Goal: Use online tool/utility: Use online tool/utility

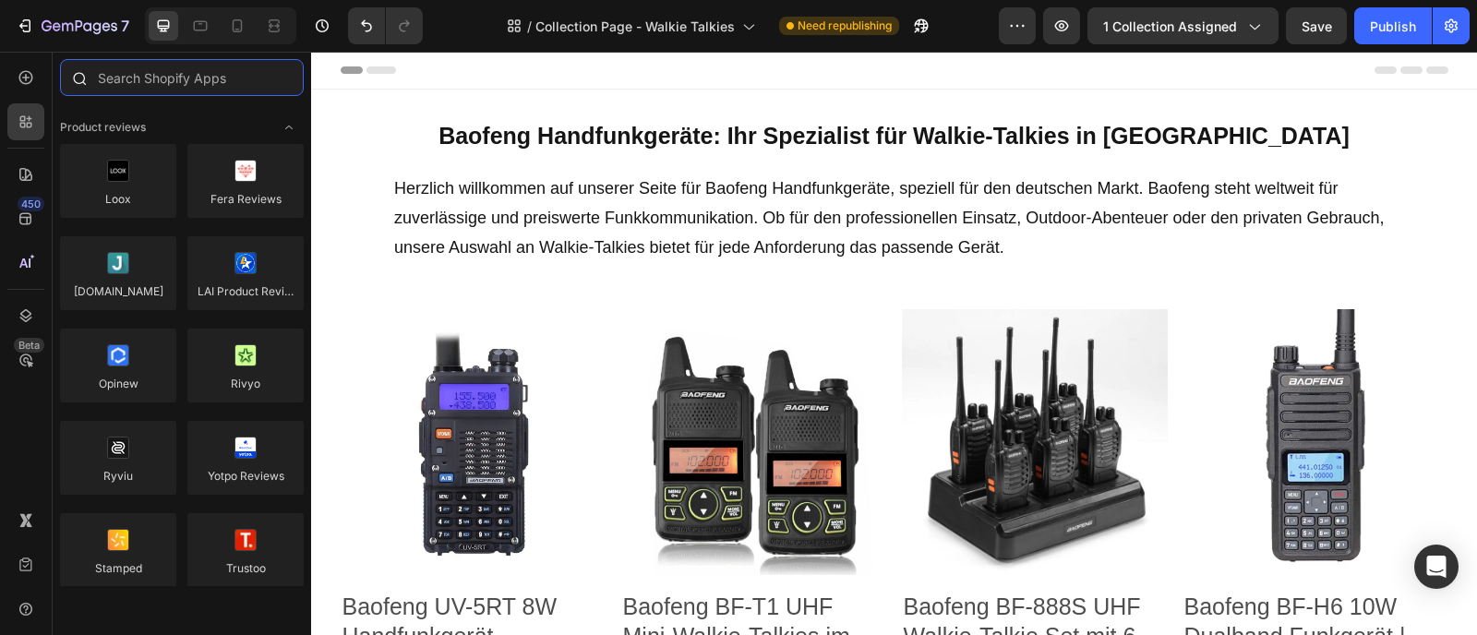
click at [194, 80] on input "text" at bounding box center [182, 77] width 244 height 37
paste input "Boost AI Search & Filter"
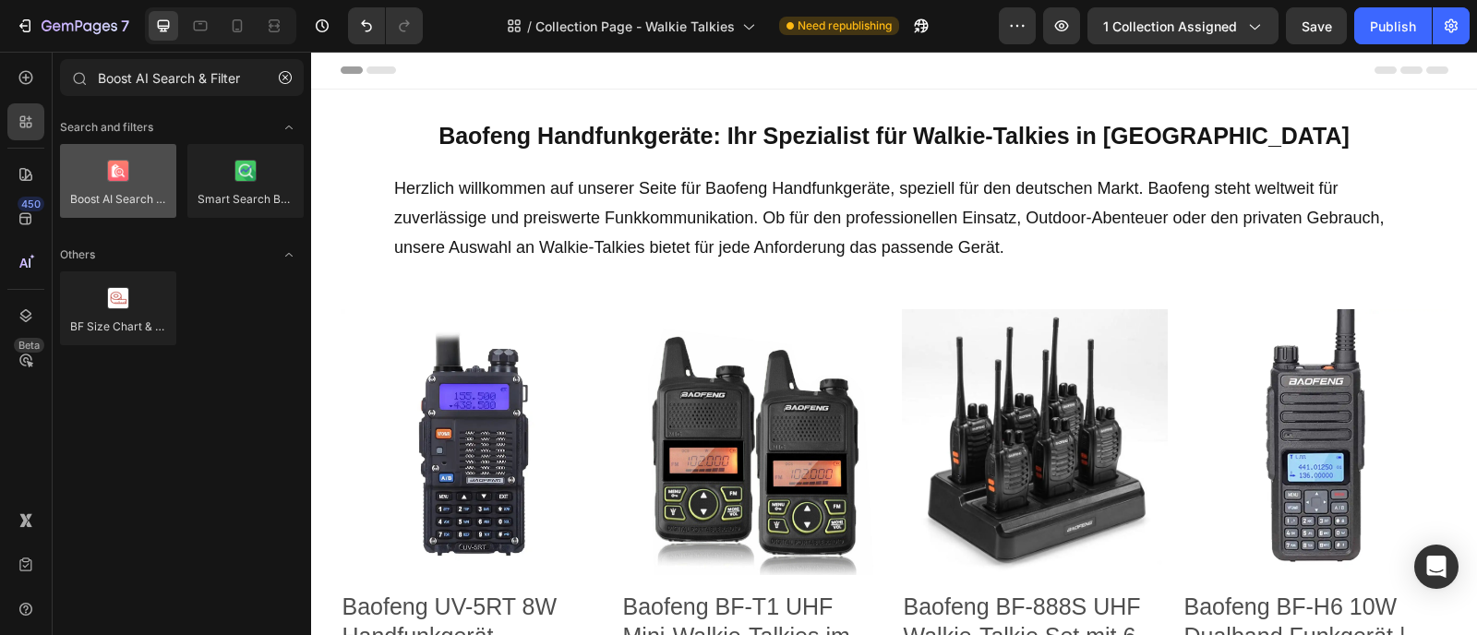
click at [128, 180] on div at bounding box center [118, 181] width 116 height 74
drag, startPoint x: 212, startPoint y: 73, endPoint x: 30, endPoint y: 66, distance: 182.9
click at [30, 66] on div "450 Beta Boost AI Search & Filter Sections(0) Elements(0) Search and filters Bo…" at bounding box center [155, 343] width 311 height 583
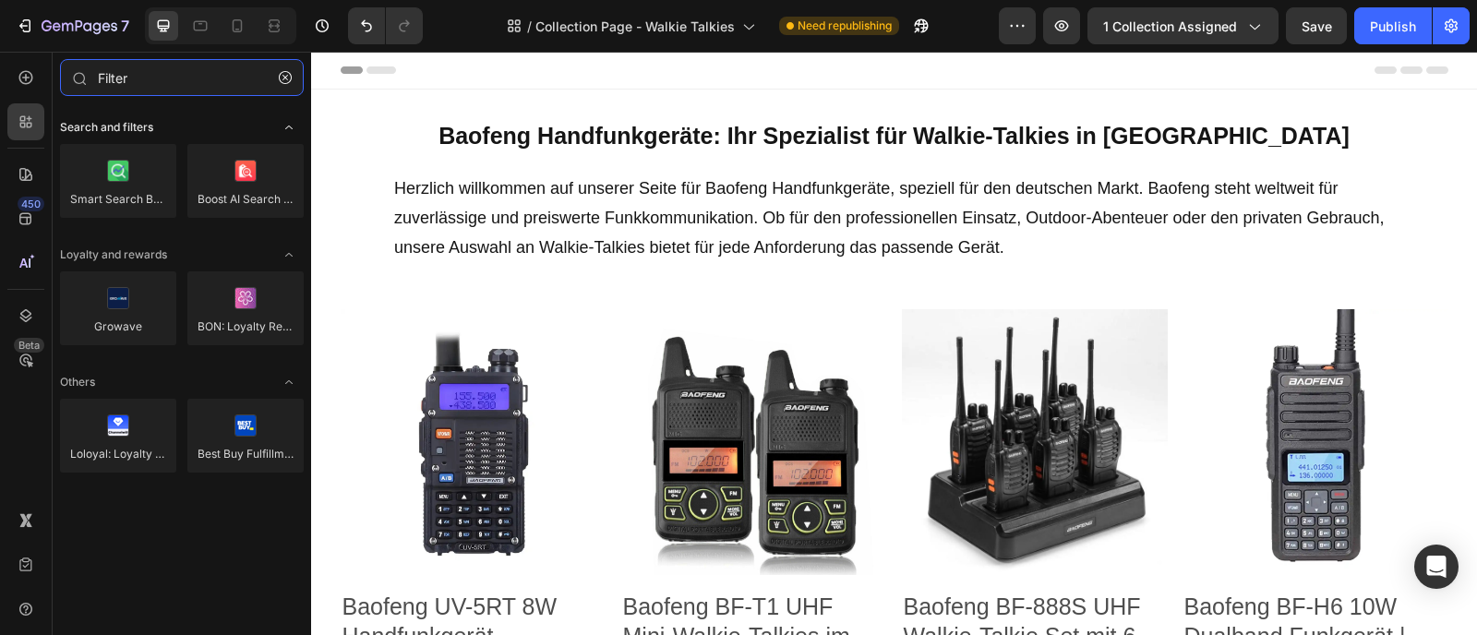
type input "Filter"
click at [293, 135] on span "Toggle open" at bounding box center [289, 128] width 30 height 30
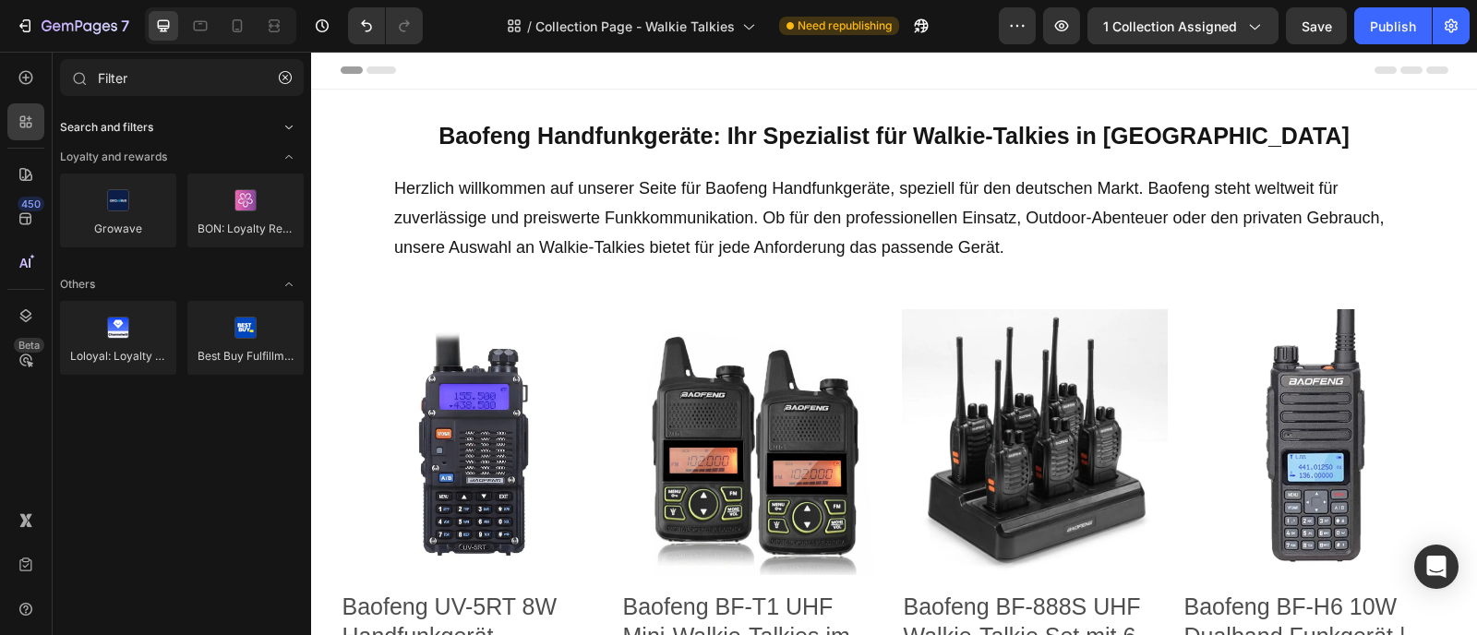
click at [293, 129] on icon "Toggle open" at bounding box center [289, 127] width 15 height 15
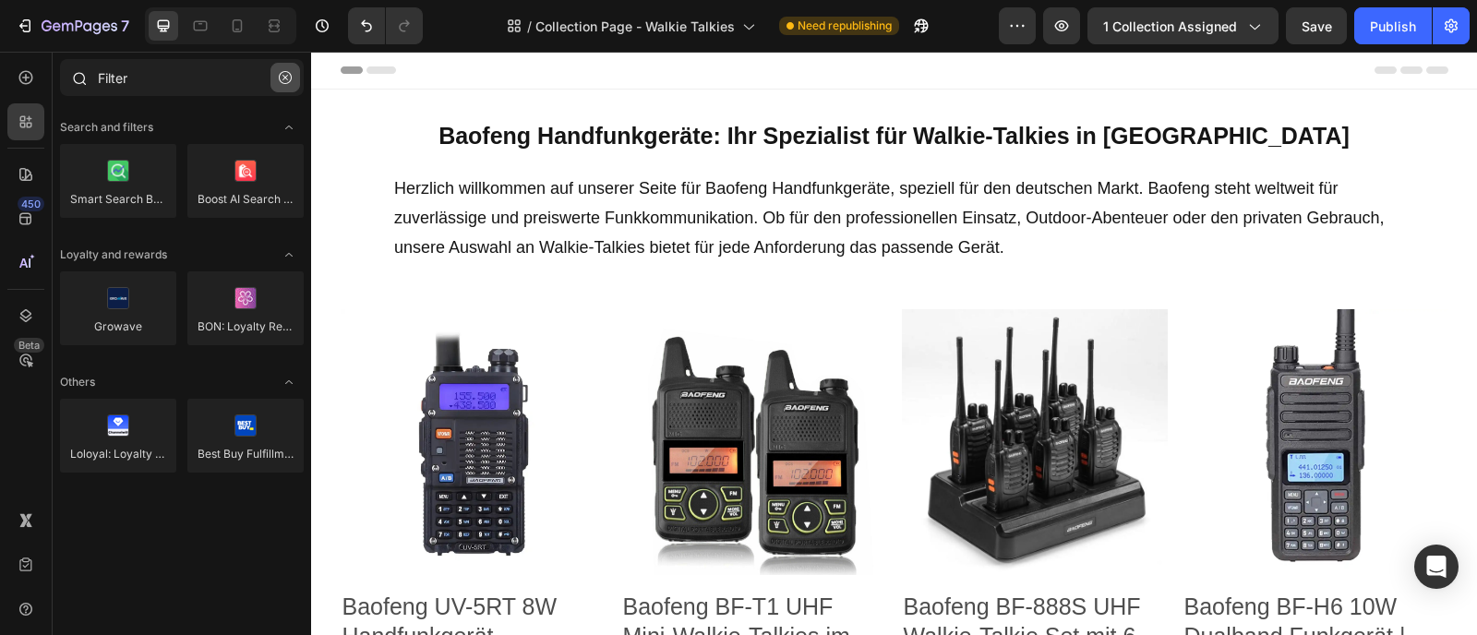
click at [277, 79] on button "button" at bounding box center [285, 78] width 30 height 30
click at [202, 80] on input "Filter" at bounding box center [182, 77] width 244 height 37
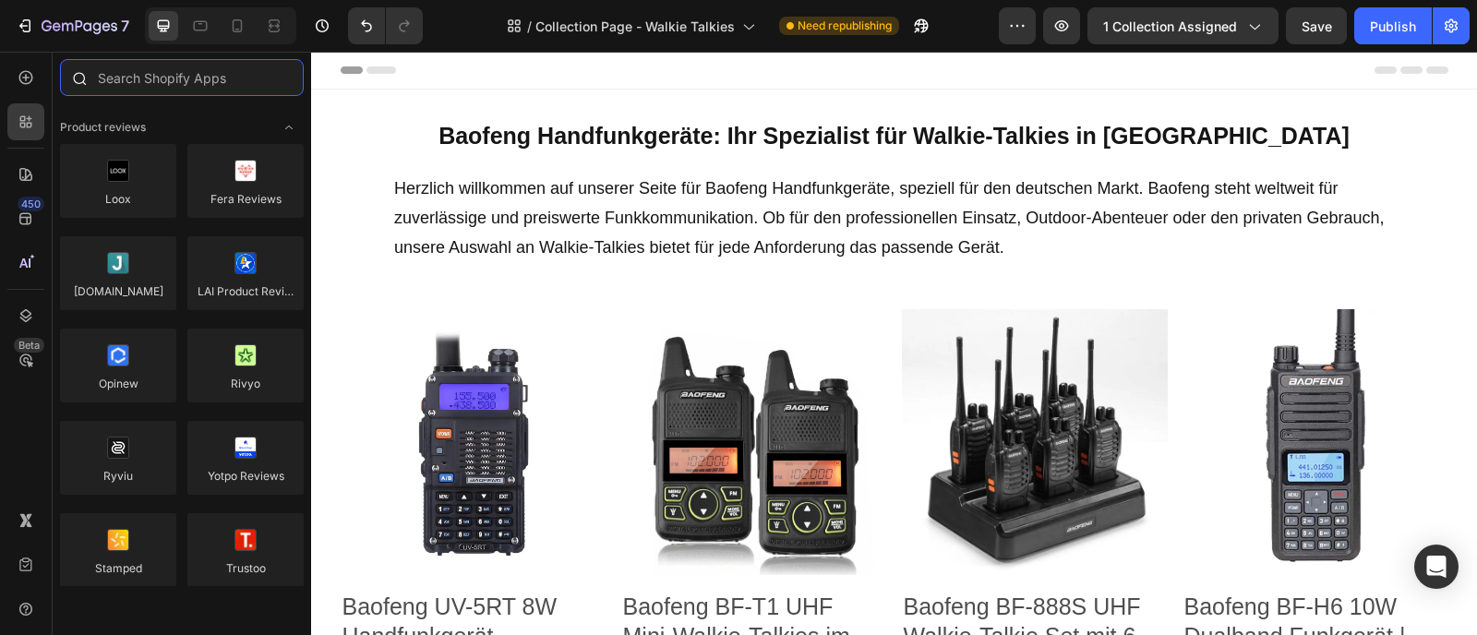
click at [210, 87] on input "text" at bounding box center [182, 77] width 244 height 37
paste input "Smart Product Filter & Search,"
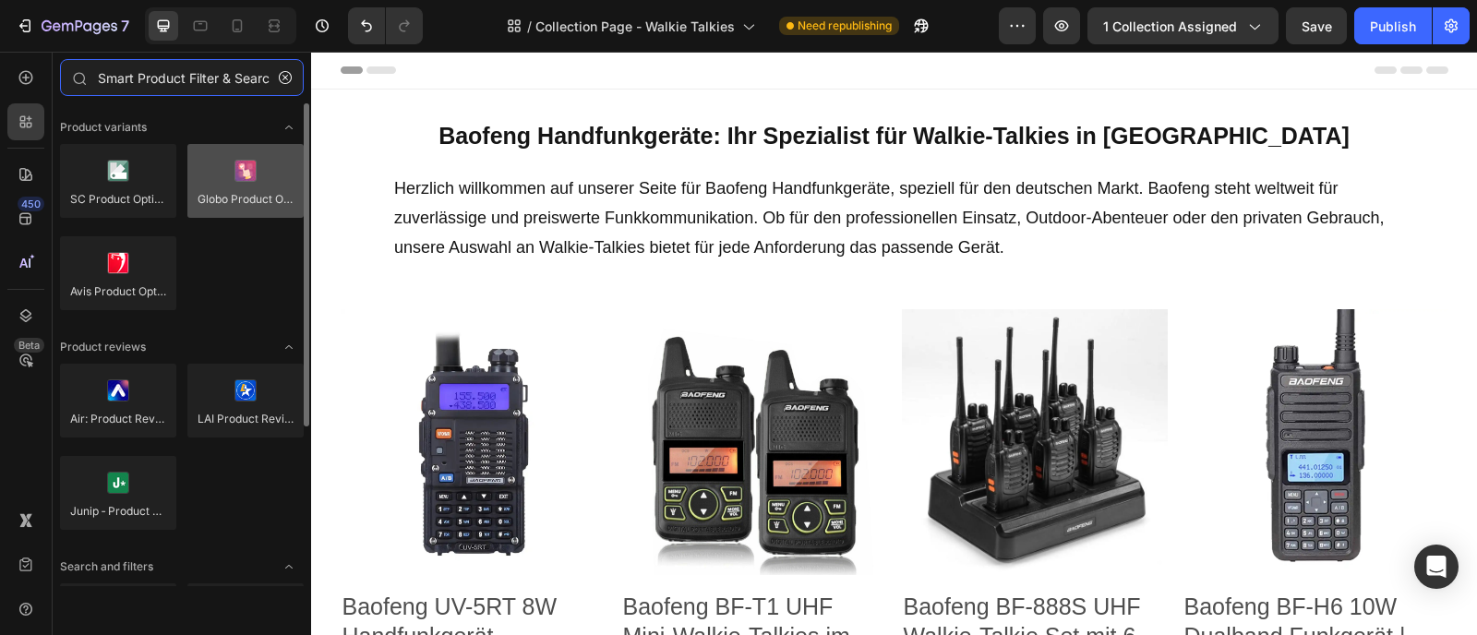
type input "Smart Product Filter & Search"
click at [203, 187] on div at bounding box center [245, 181] width 116 height 74
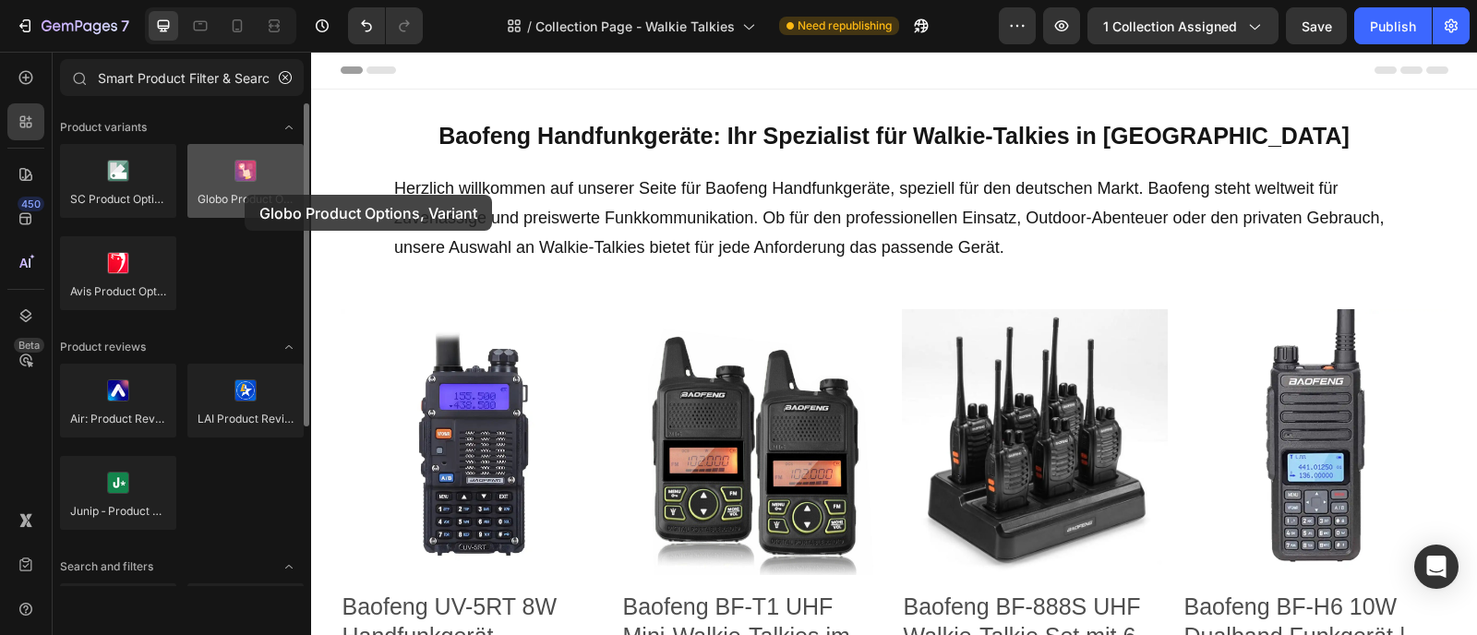
click at [245, 195] on div at bounding box center [245, 181] width 116 height 74
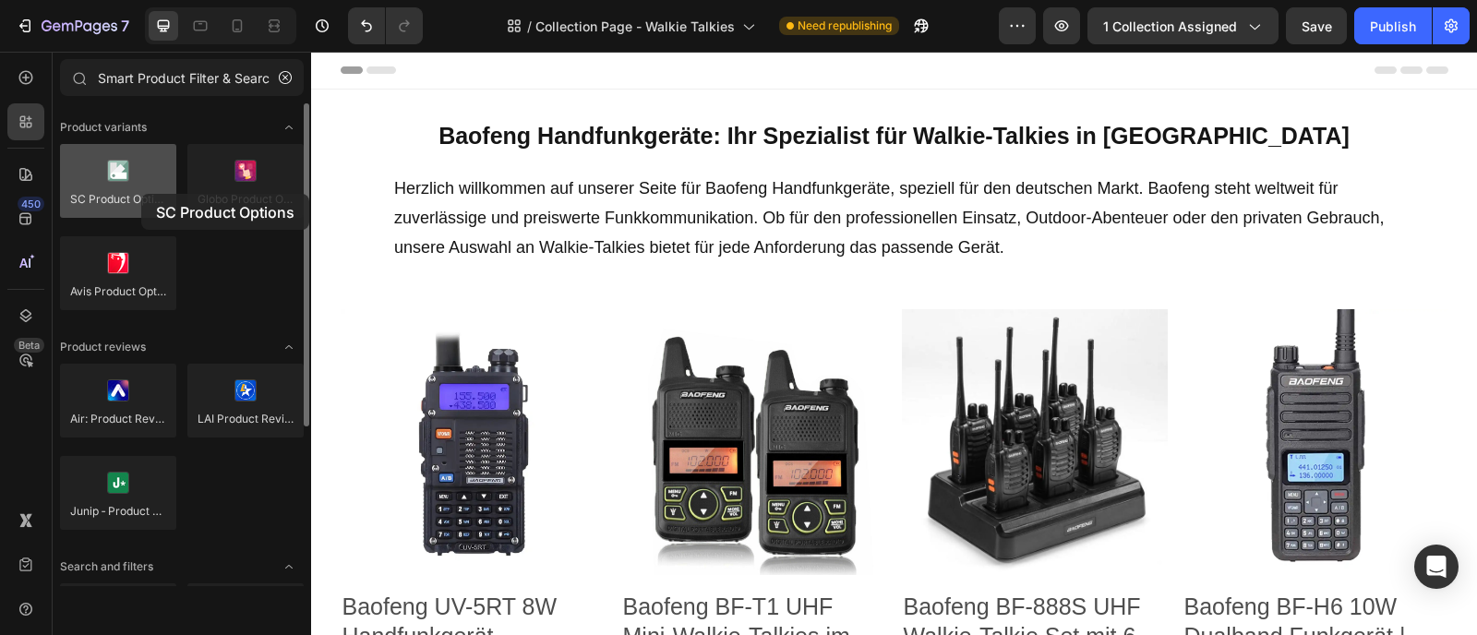
click at [141, 194] on div at bounding box center [118, 181] width 116 height 74
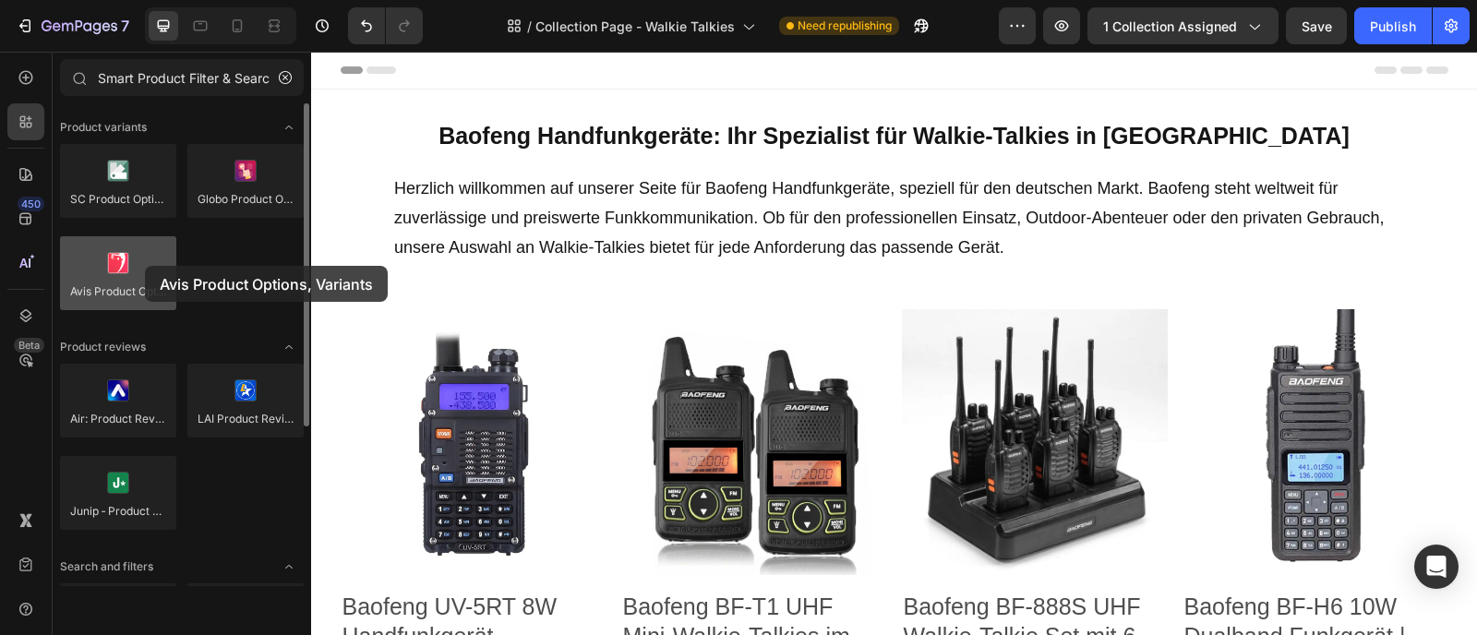
click at [145, 266] on div at bounding box center [118, 273] width 116 height 74
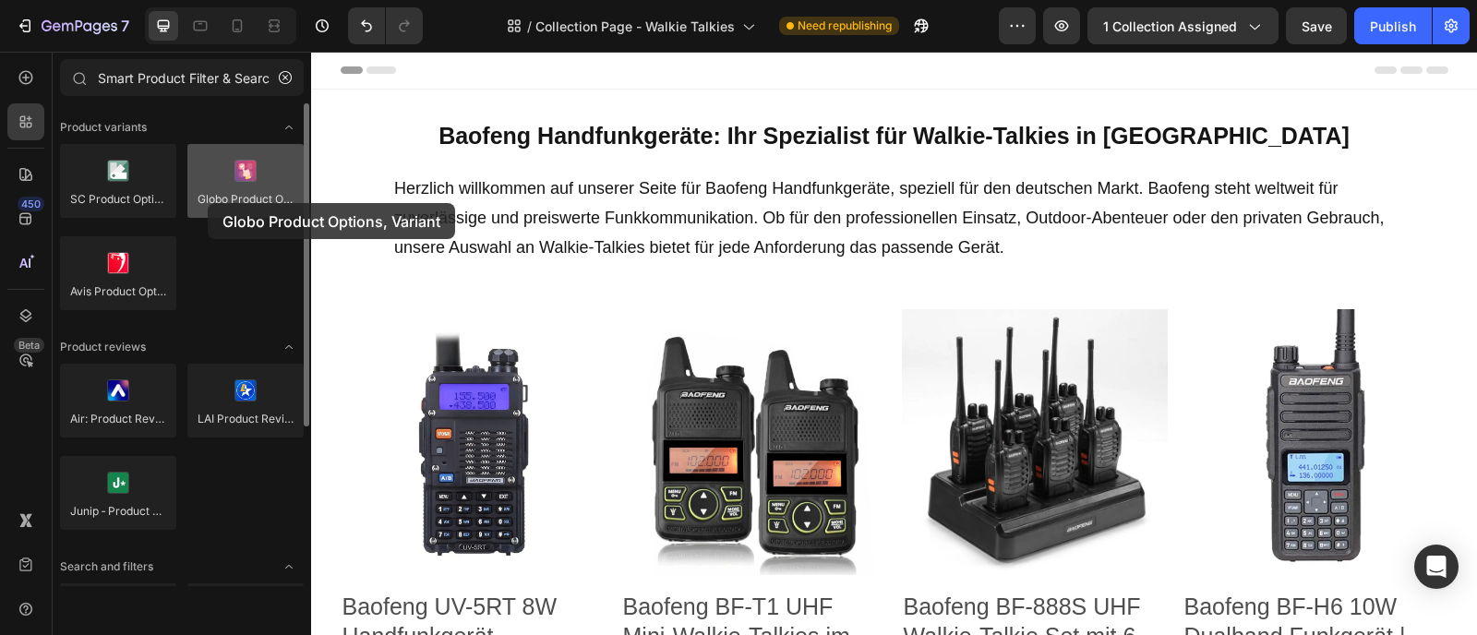
click at [208, 203] on div at bounding box center [245, 181] width 116 height 74
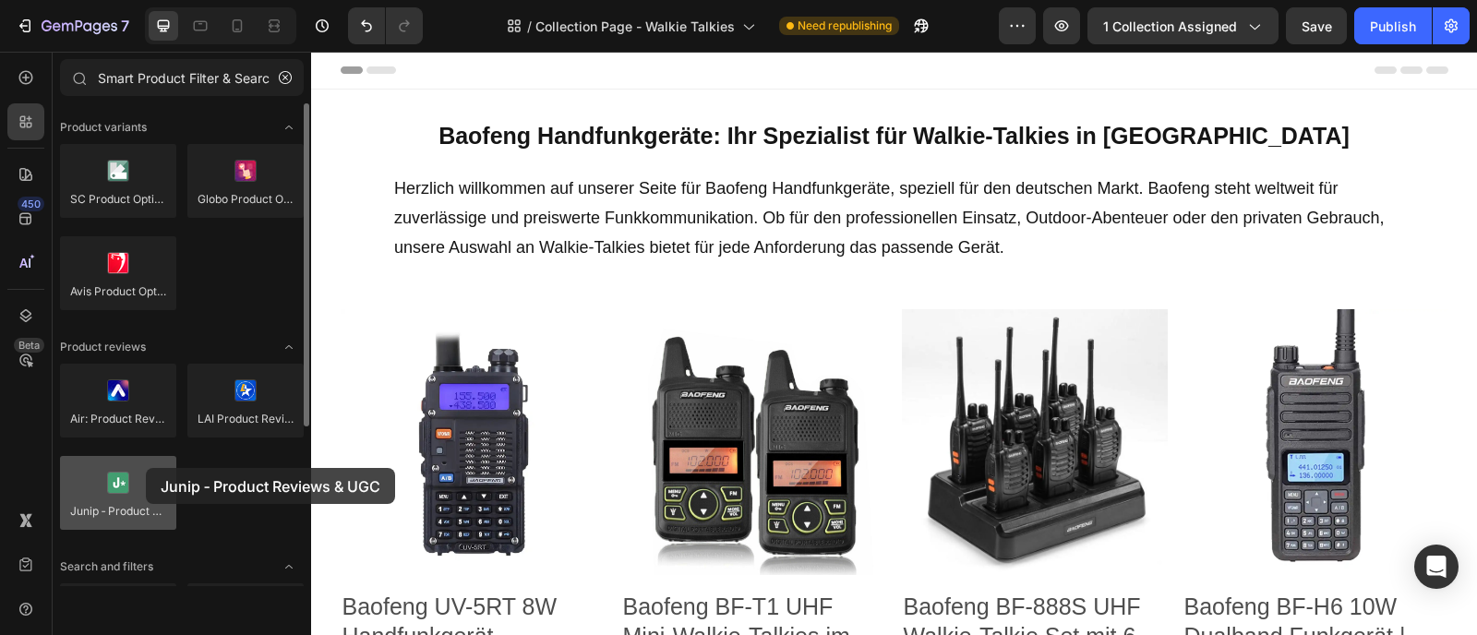
click at [146, 468] on div at bounding box center [118, 493] width 116 height 74
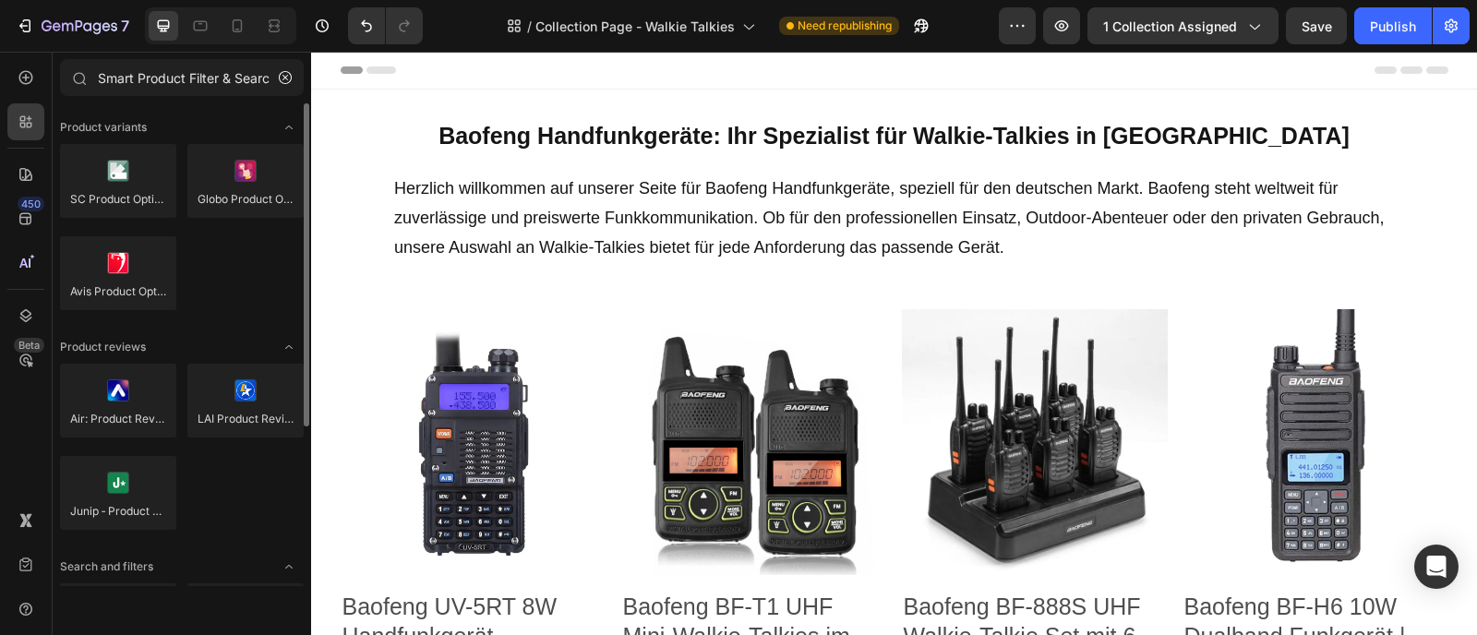
scroll to position [237, 0]
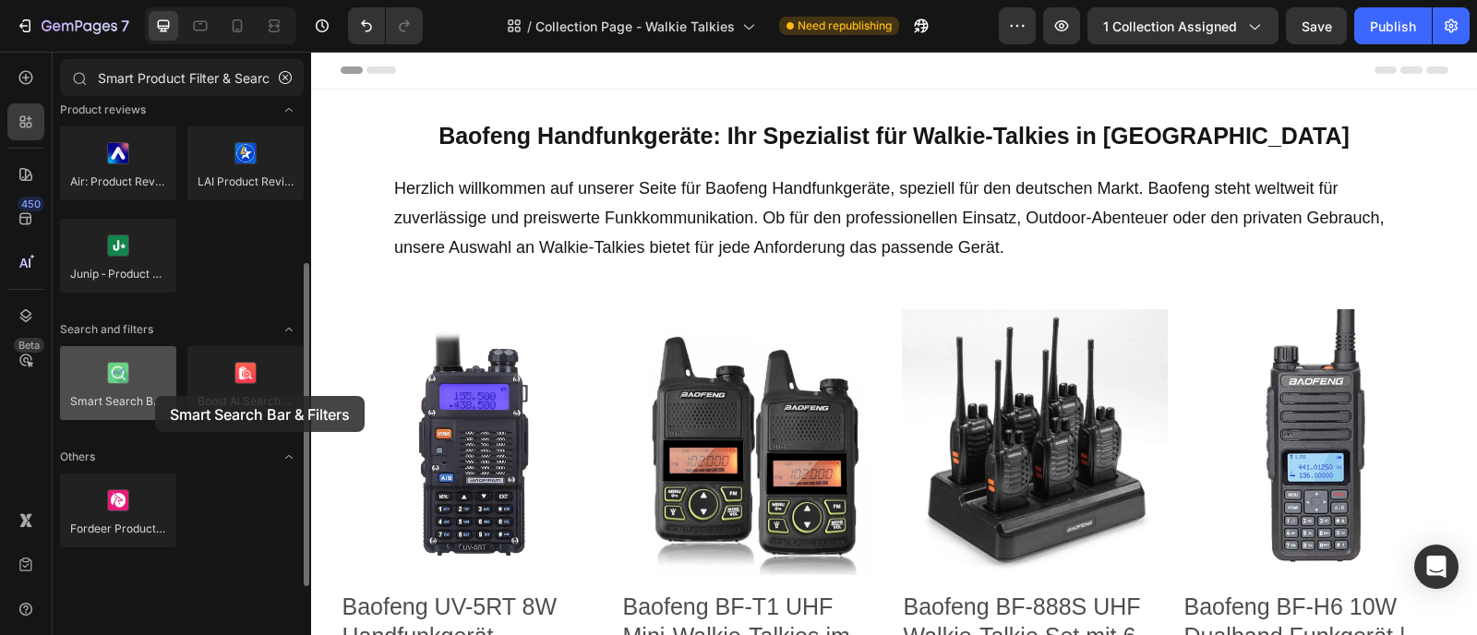
click at [155, 396] on div at bounding box center [118, 383] width 116 height 74
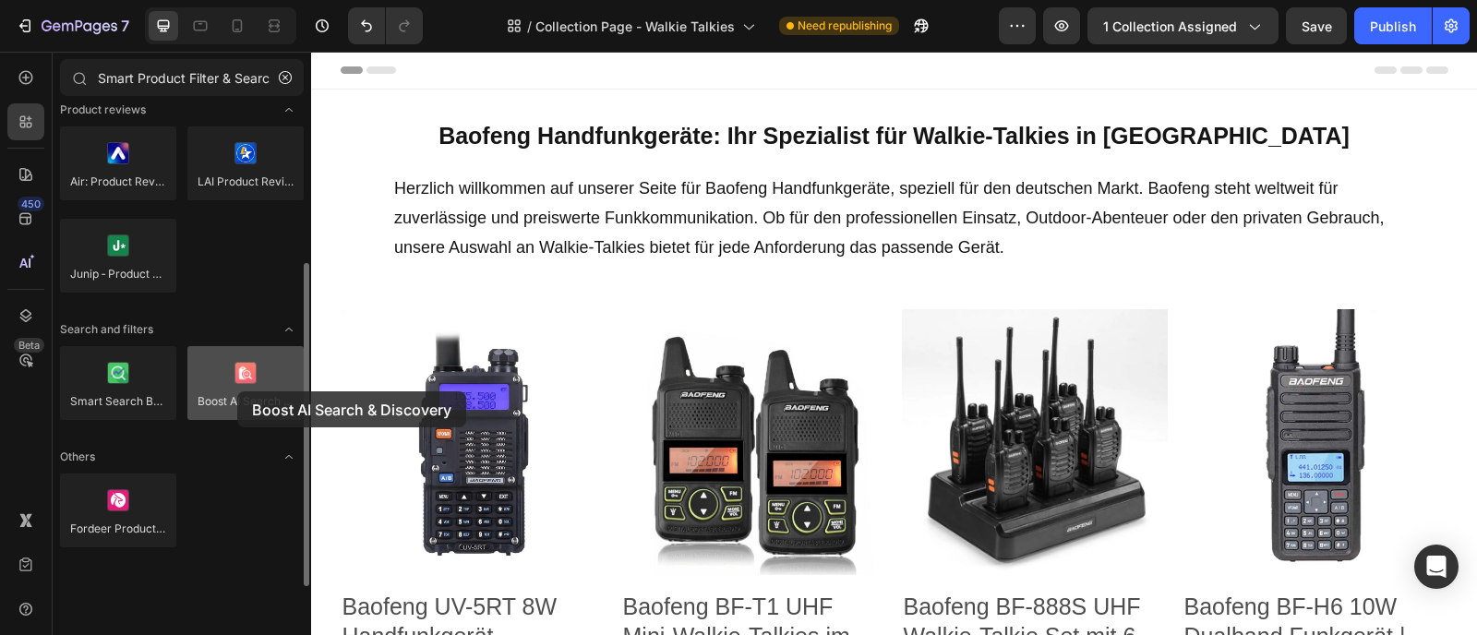
click at [237, 391] on div at bounding box center [245, 383] width 116 height 74
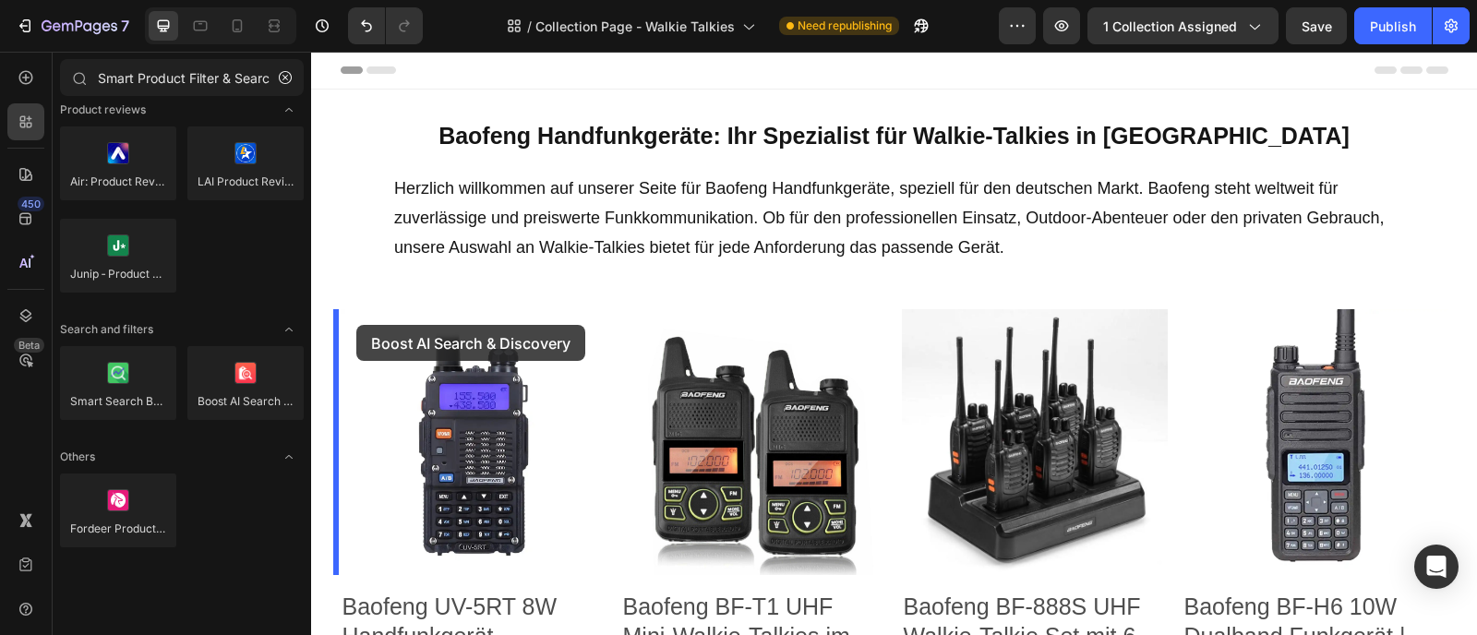
drag, startPoint x: 535, startPoint y: 420, endPoint x: 356, endPoint y: 325, distance: 202.7
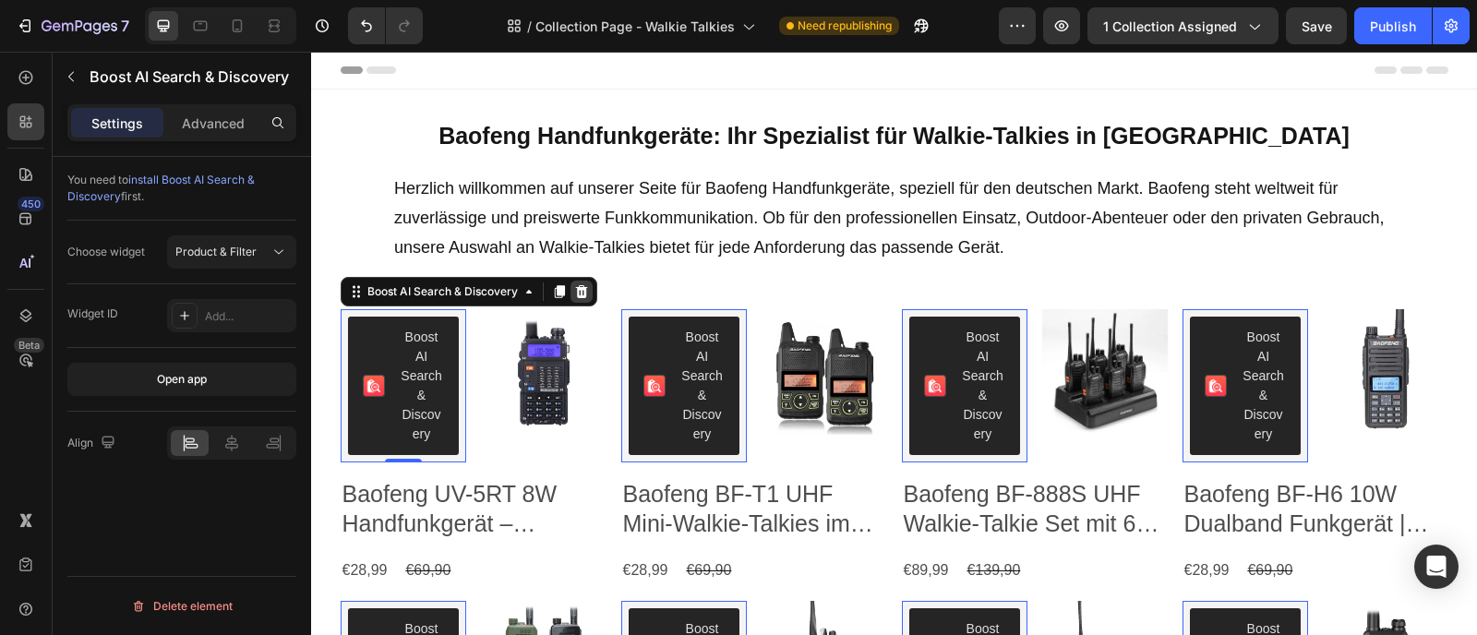
click at [574, 293] on icon at bounding box center [581, 291] width 15 height 15
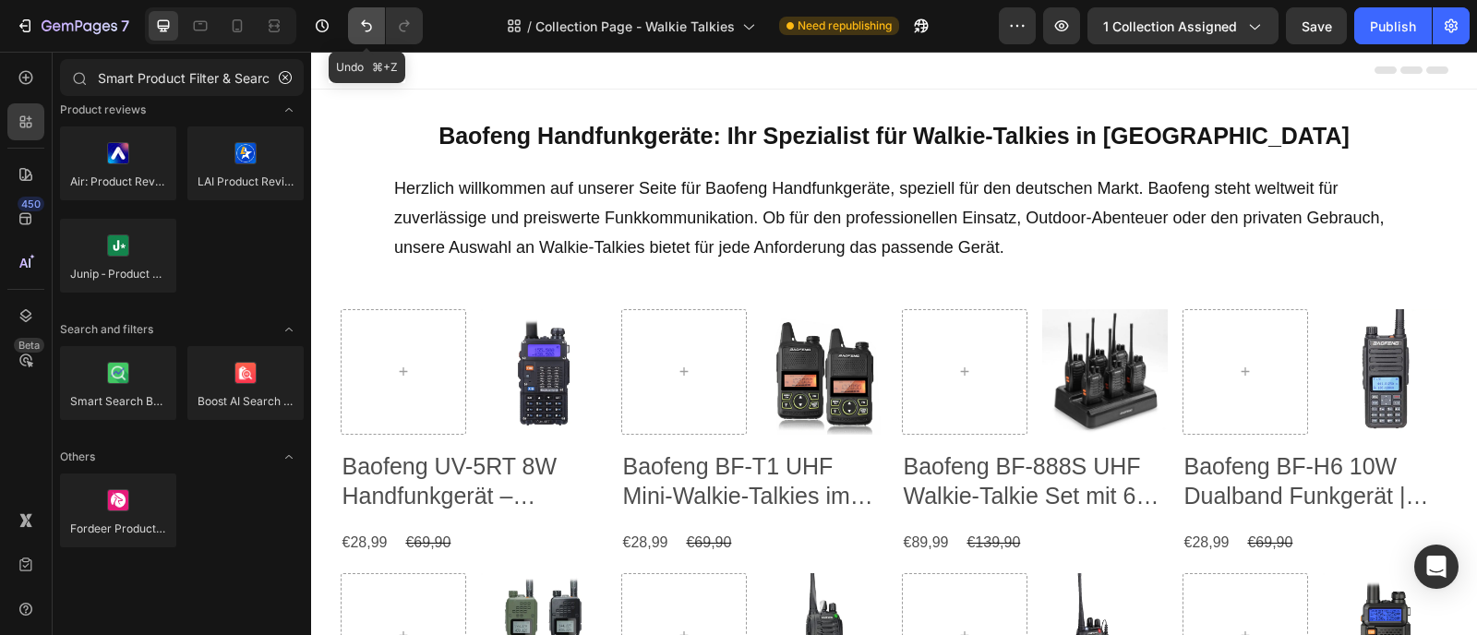
click at [378, 34] on button "Undo/Redo" at bounding box center [366, 25] width 37 height 37
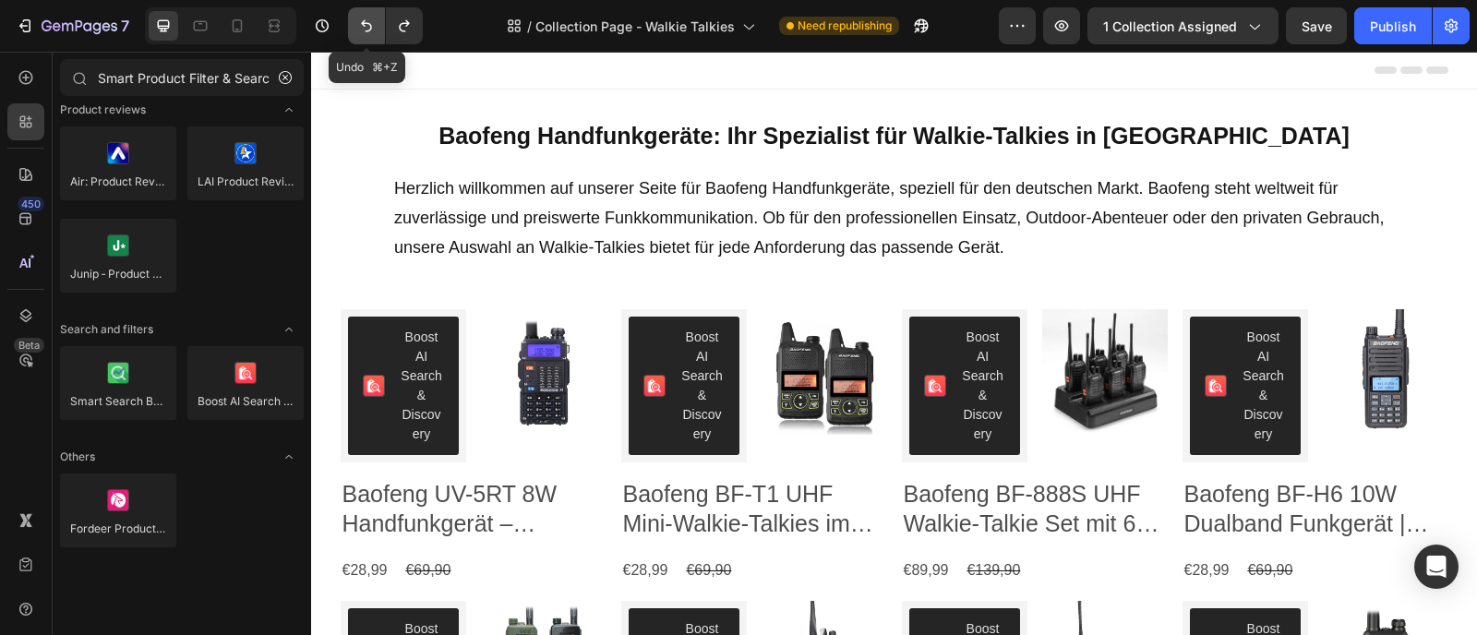
click at [367, 34] on icon "Undo/Redo" at bounding box center [366, 26] width 18 height 18
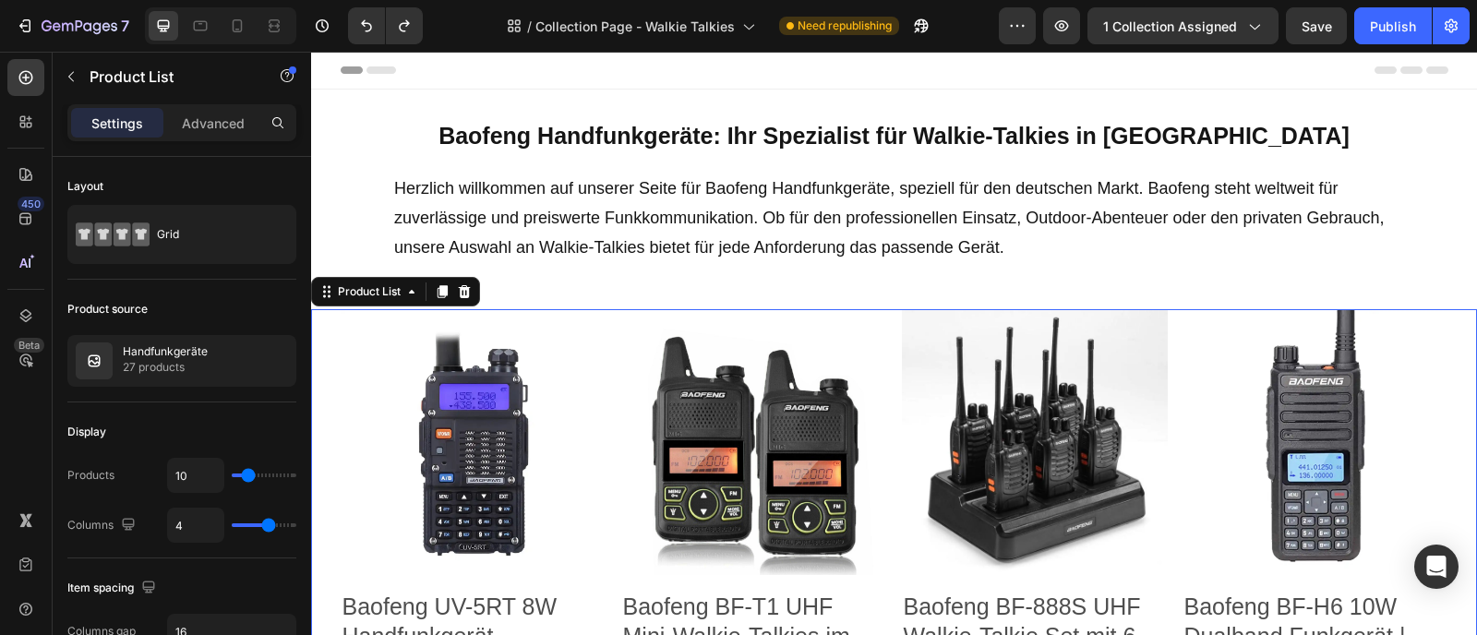
scroll to position [0, 0]
click at [375, 336] on img at bounding box center [474, 442] width 266 height 266
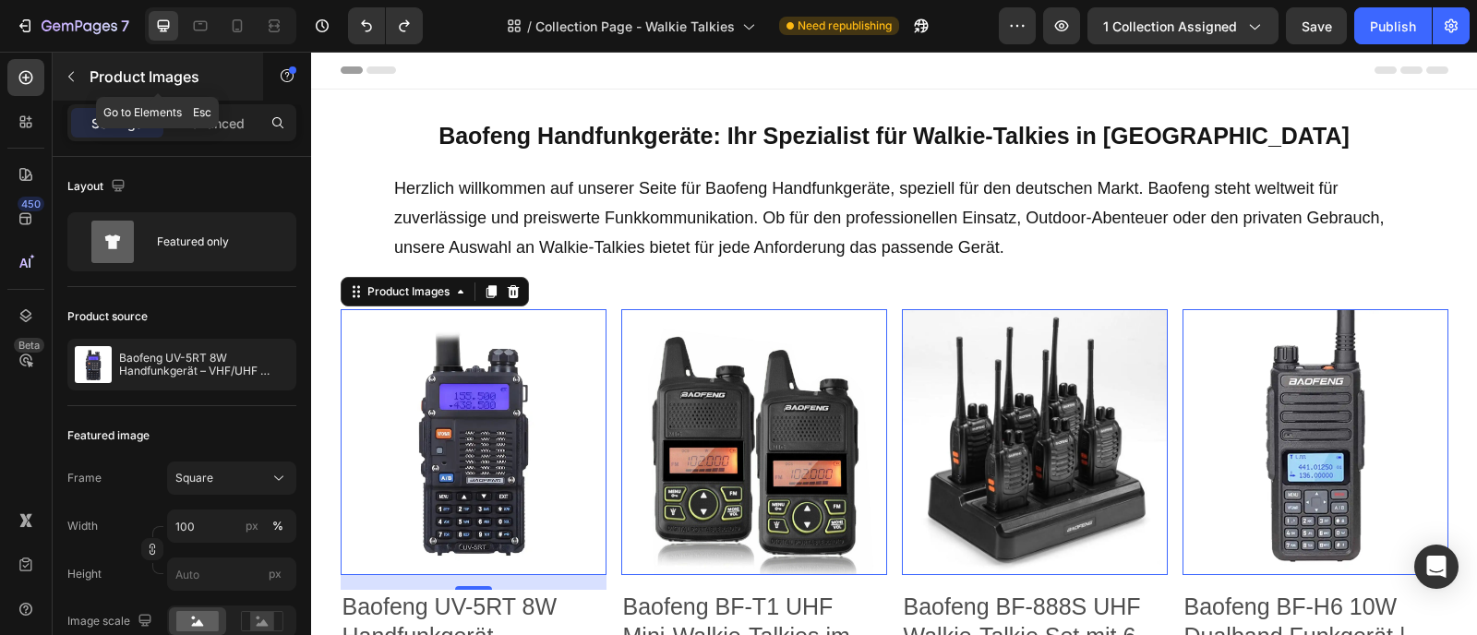
click at [78, 82] on button "button" at bounding box center [71, 77] width 30 height 30
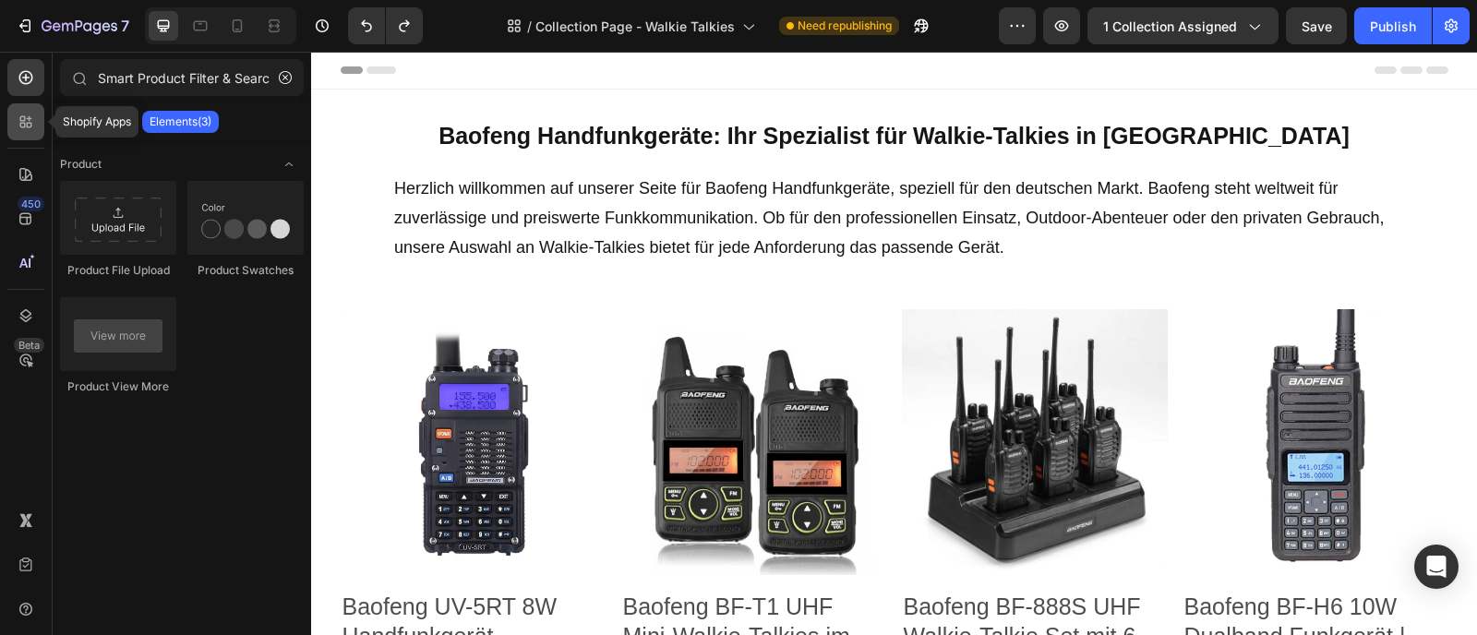
click at [36, 129] on div at bounding box center [25, 121] width 37 height 37
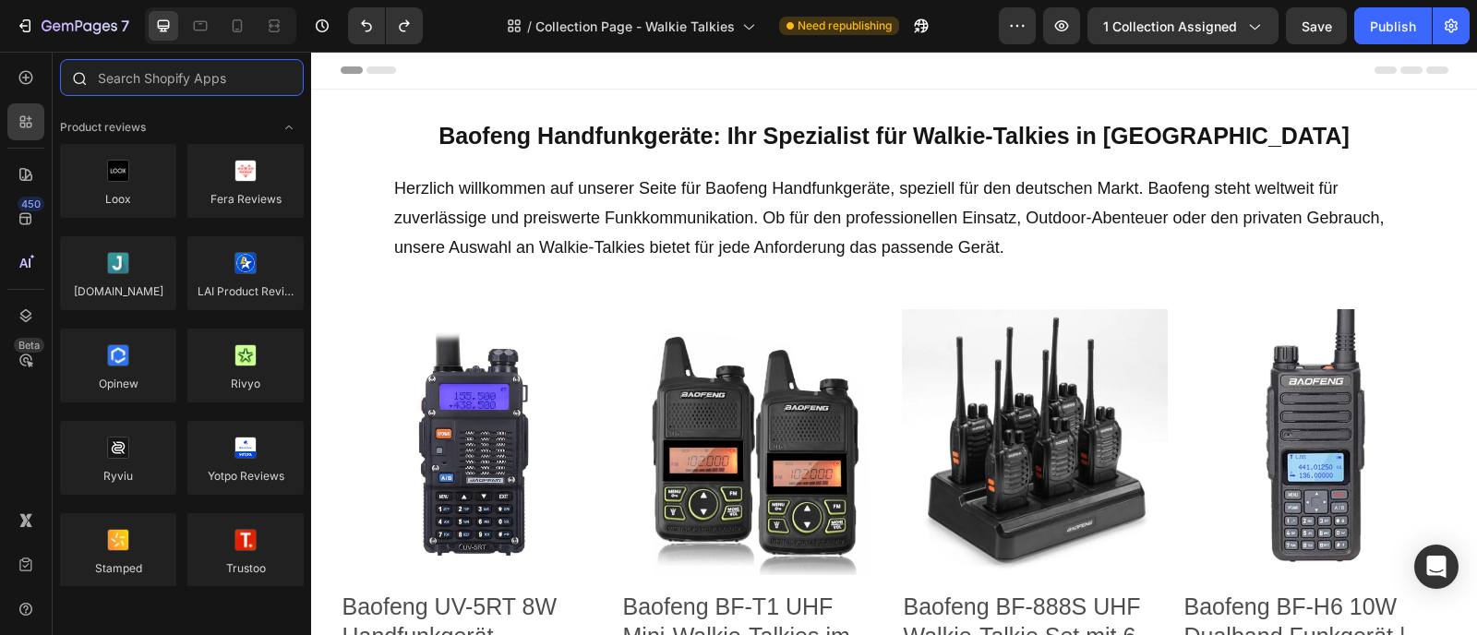
click at [197, 83] on input "text" at bounding box center [182, 77] width 244 height 37
click at [175, 78] on input "text" at bounding box center [182, 77] width 244 height 37
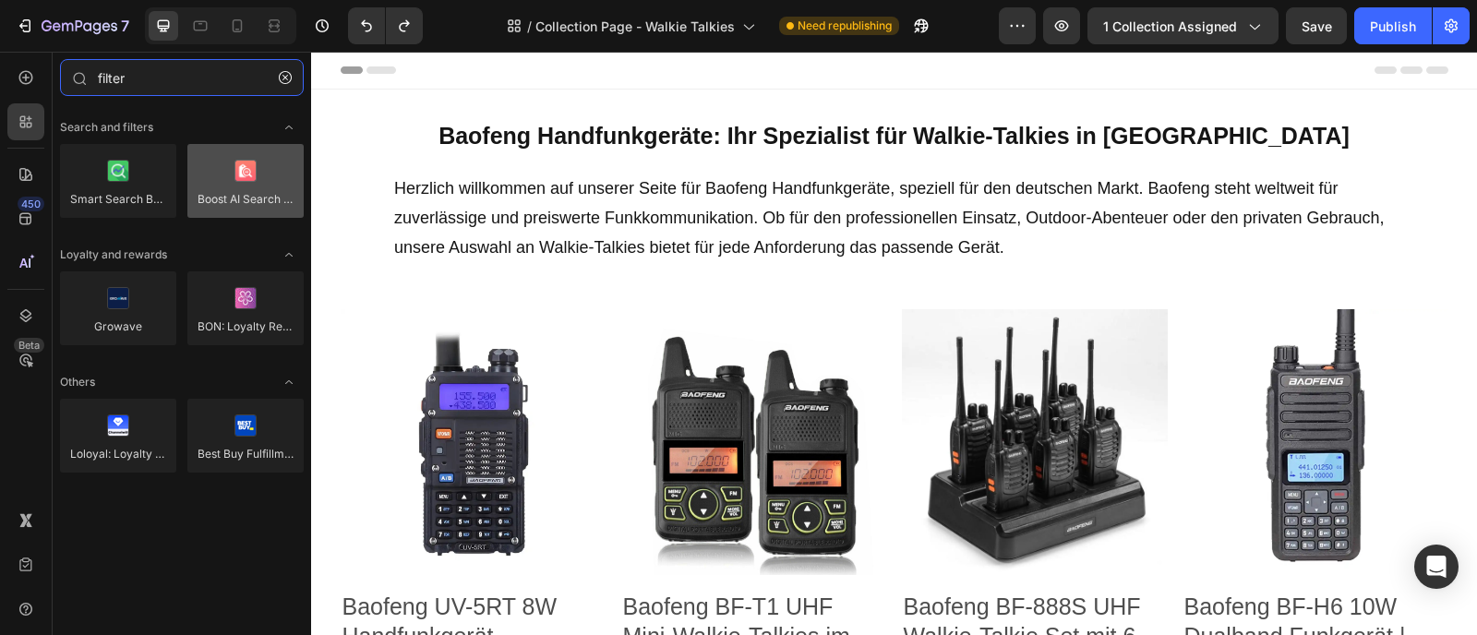
type input "filter"
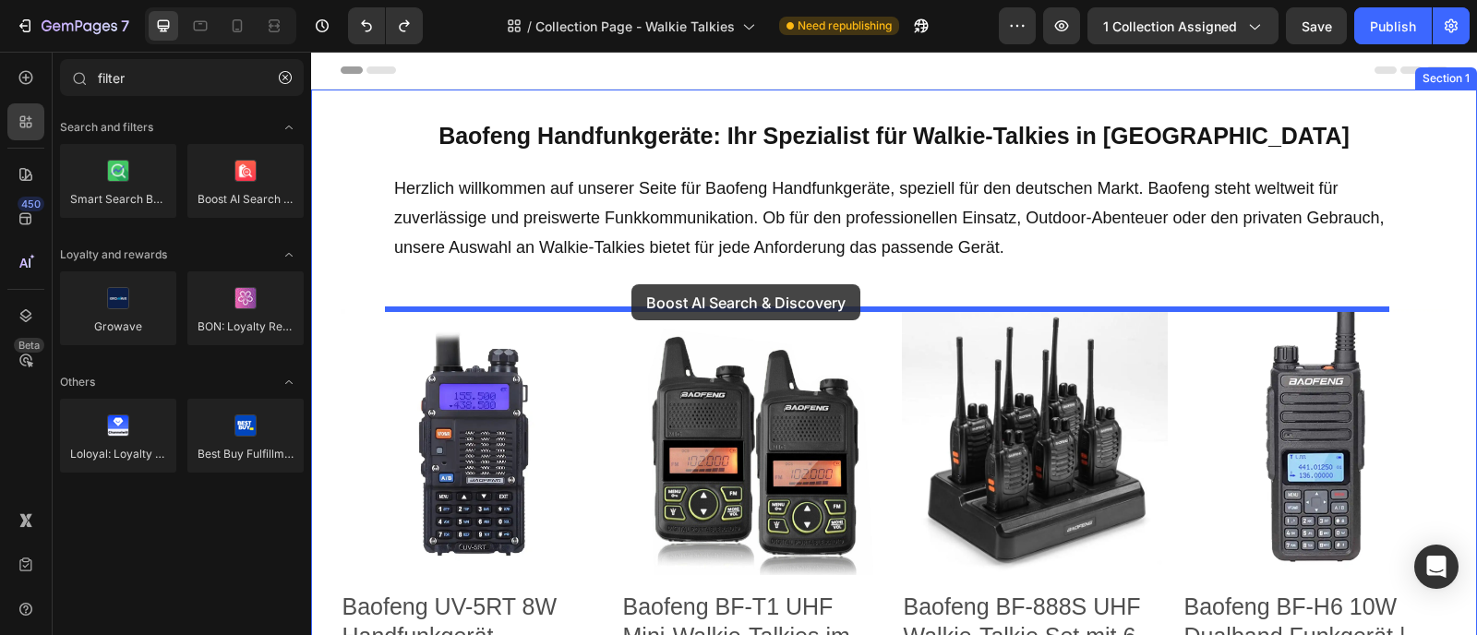
drag, startPoint x: 570, startPoint y: 249, endPoint x: 631, endPoint y: 284, distance: 70.3
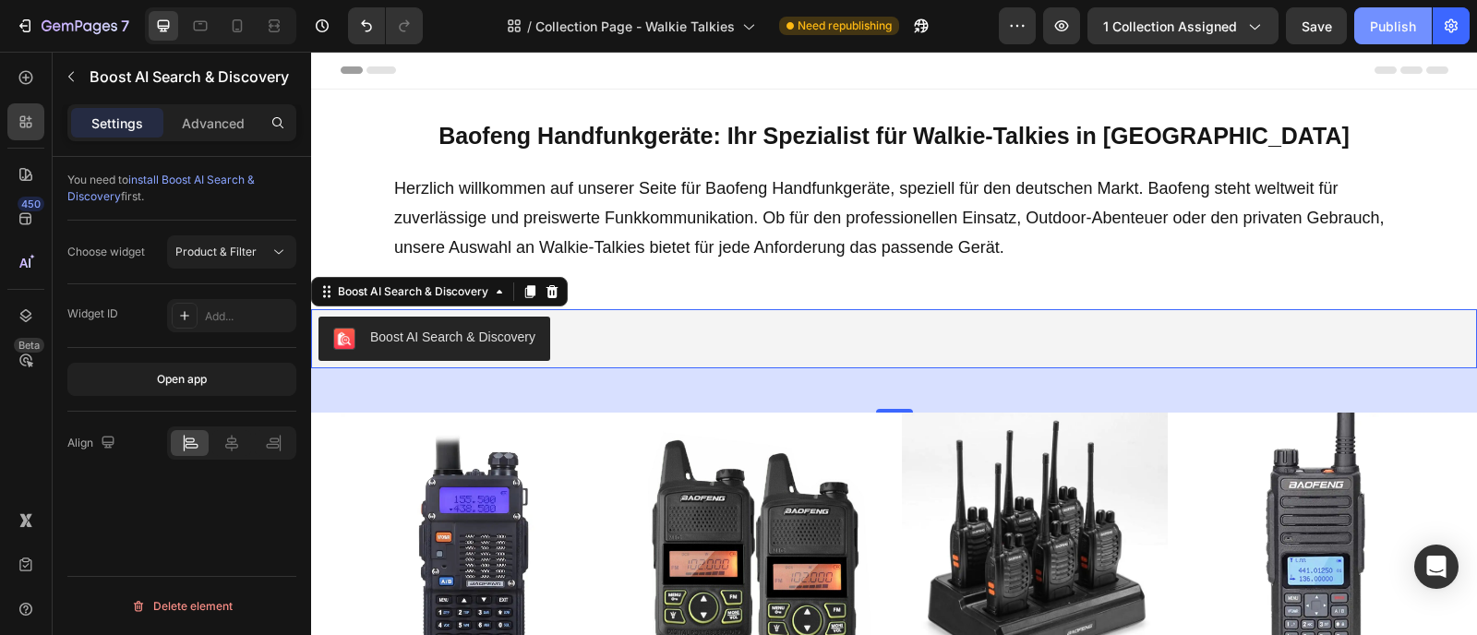
click at [1385, 35] on button "Publish" at bounding box center [1393, 25] width 78 height 37
click at [485, 337] on div "Boost AI Search & Discovery" at bounding box center [452, 337] width 165 height 19
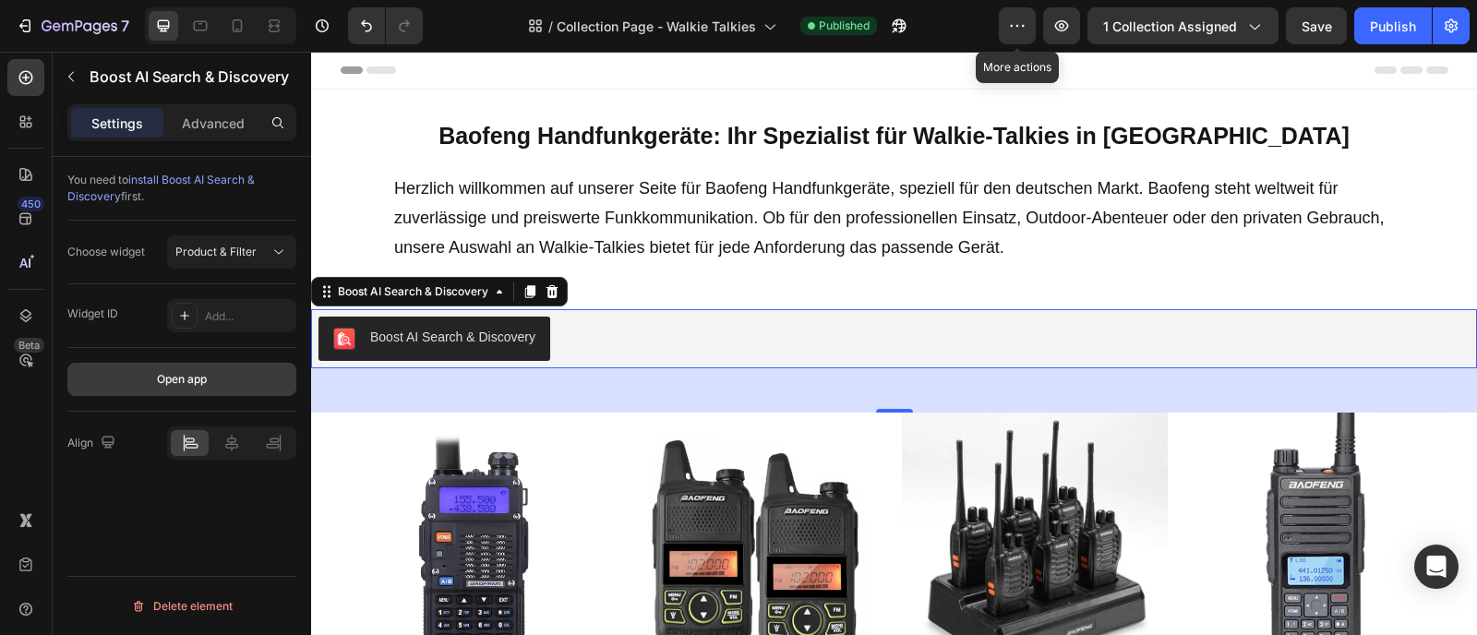
click at [190, 373] on div "Open app" at bounding box center [182, 379] width 50 height 17
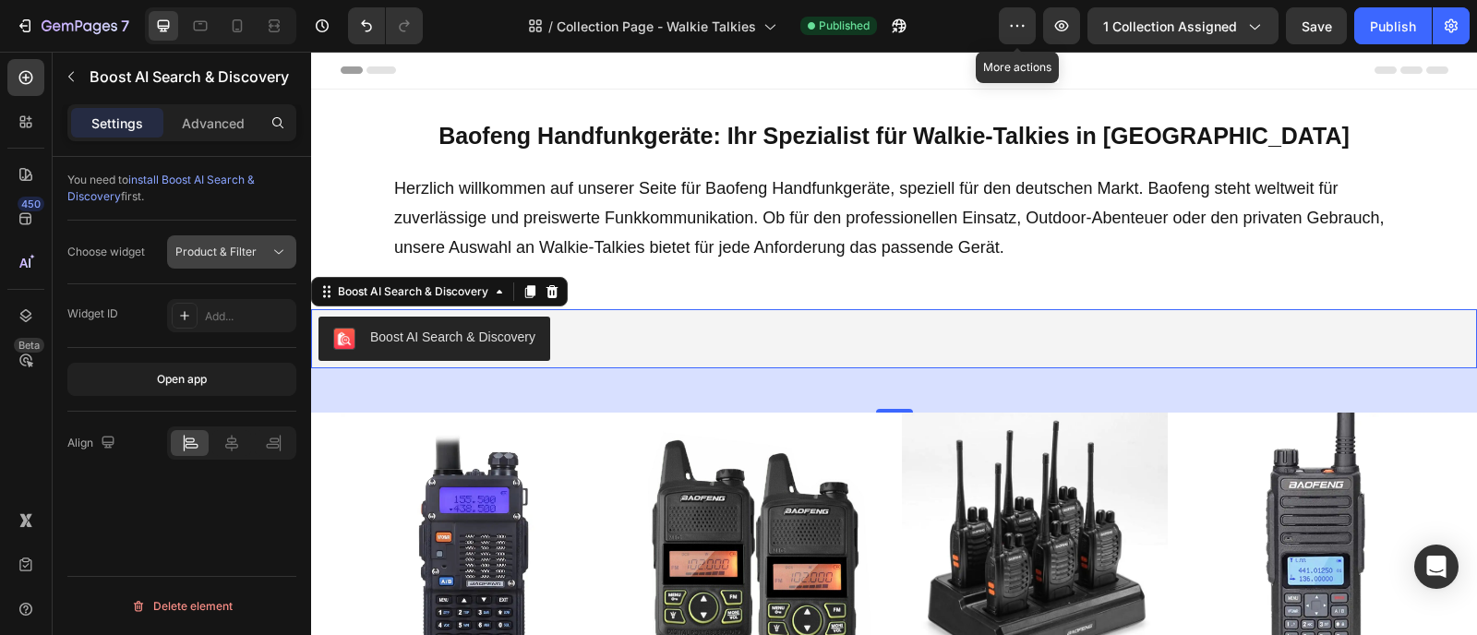
click at [263, 241] on button "Product & Filter" at bounding box center [231, 251] width 129 height 33
click at [218, 124] on p "Advanced" at bounding box center [213, 123] width 63 height 19
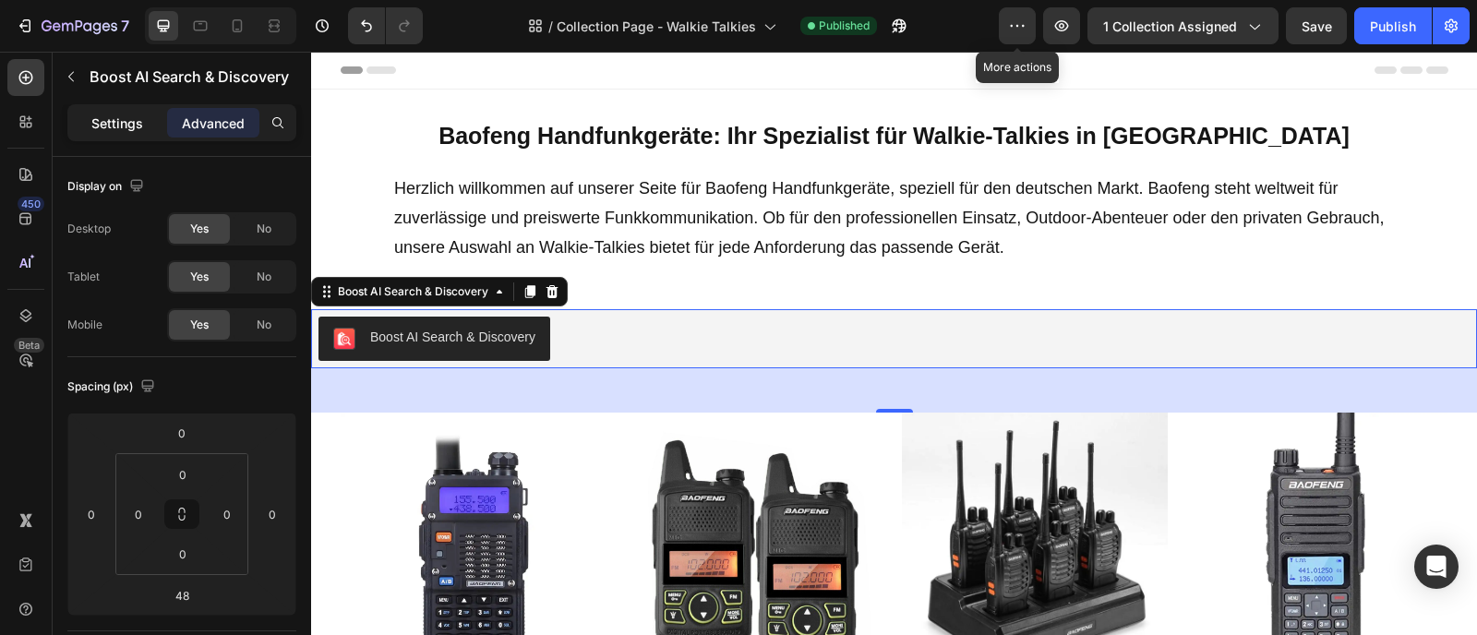
click at [132, 121] on p "Settings" at bounding box center [117, 123] width 52 height 19
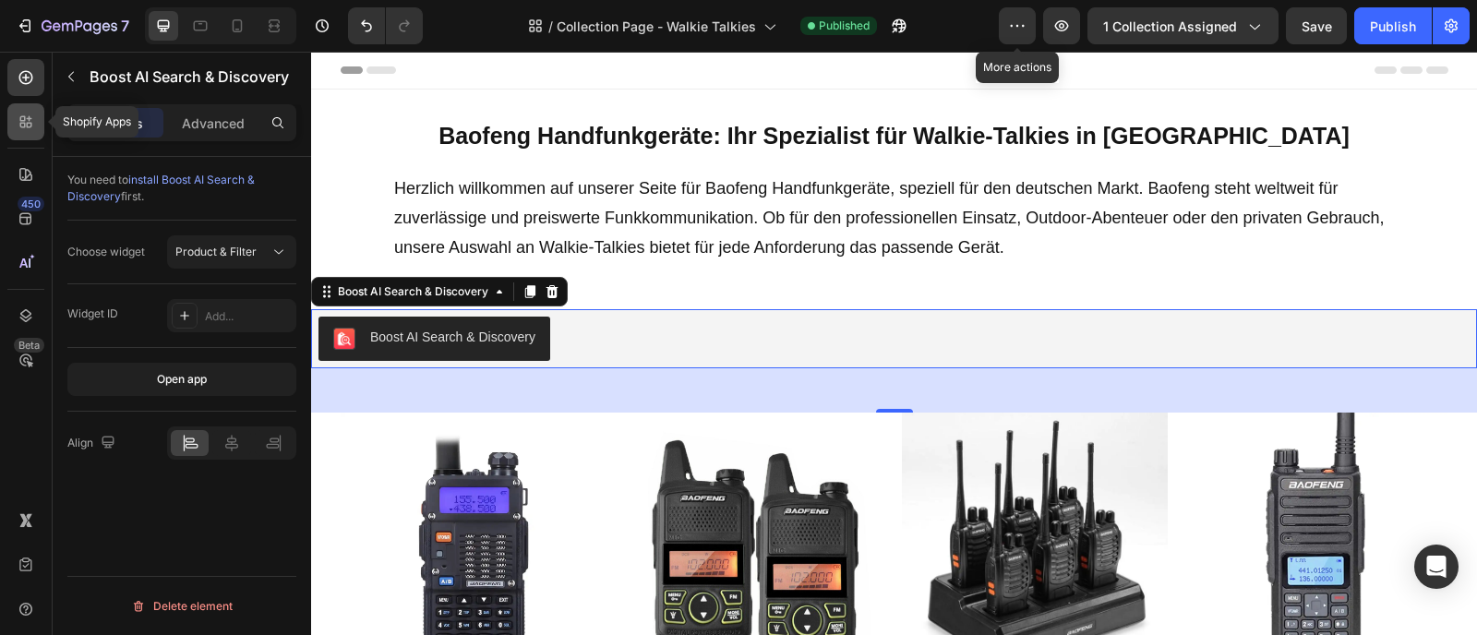
click at [30, 130] on icon at bounding box center [26, 122] width 18 height 18
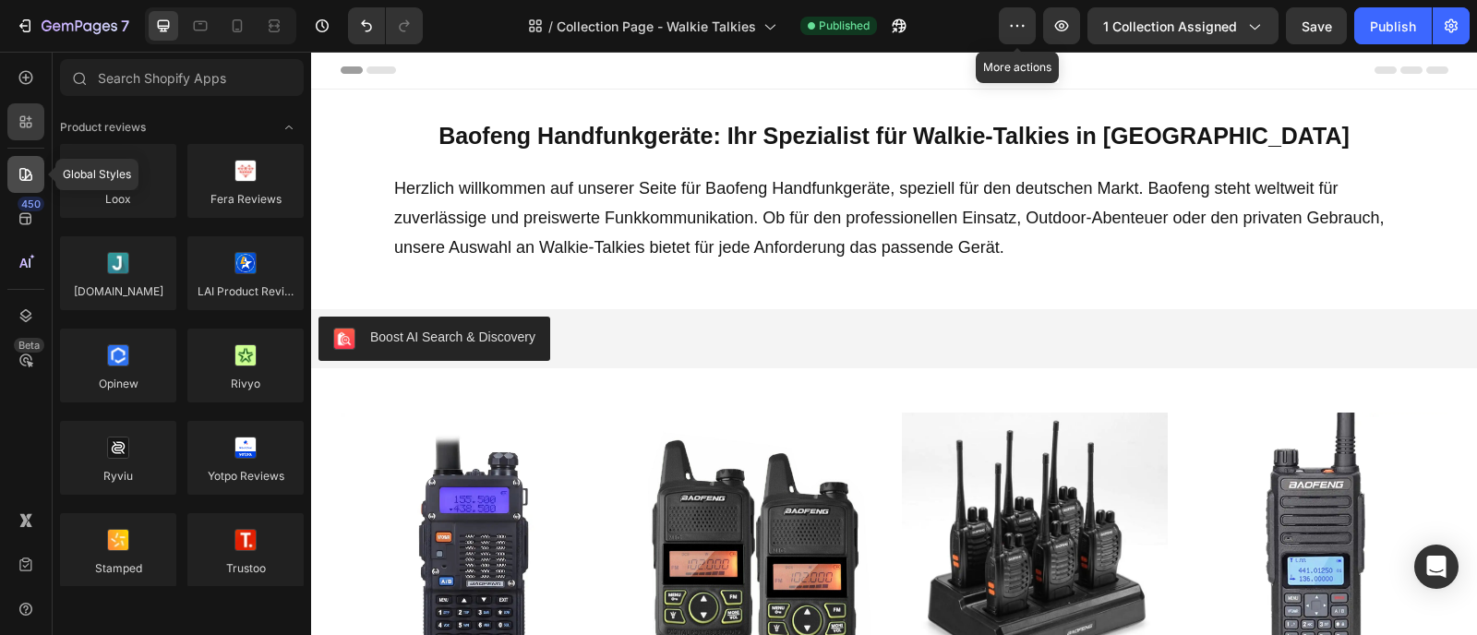
click at [20, 160] on div at bounding box center [25, 174] width 37 height 37
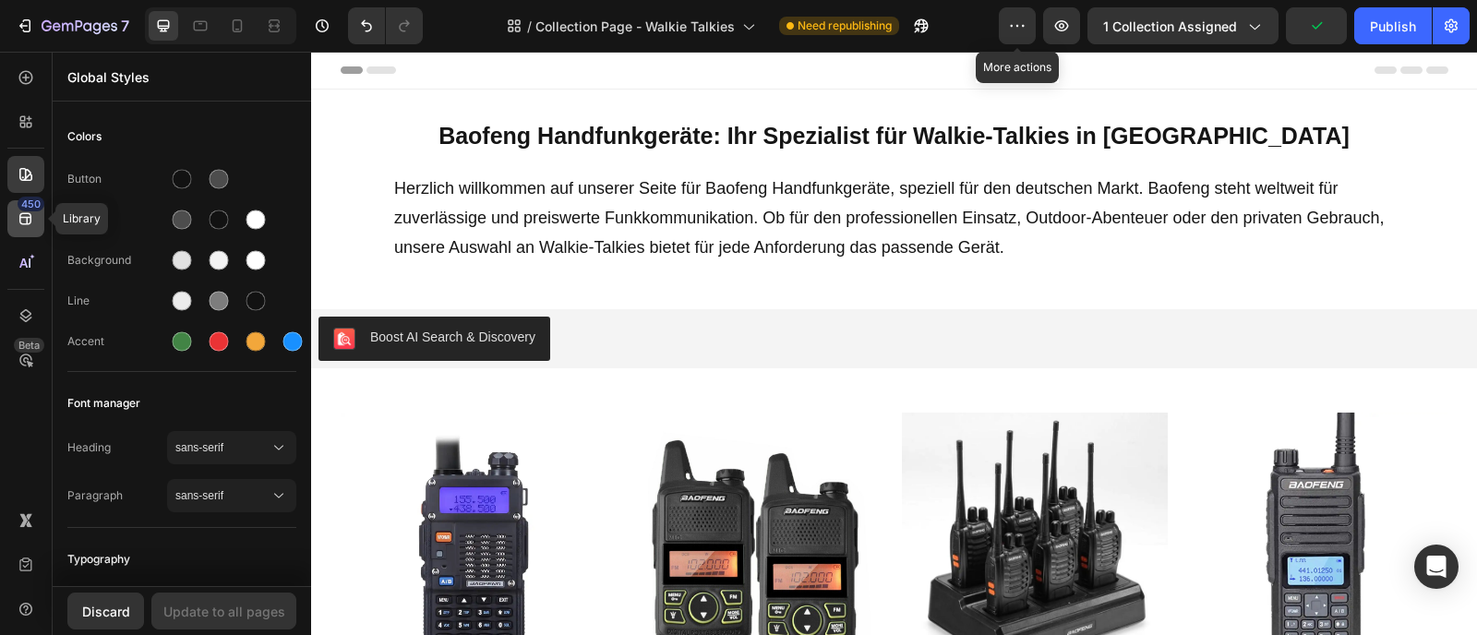
click at [28, 203] on div "450" at bounding box center [31, 204] width 27 height 15
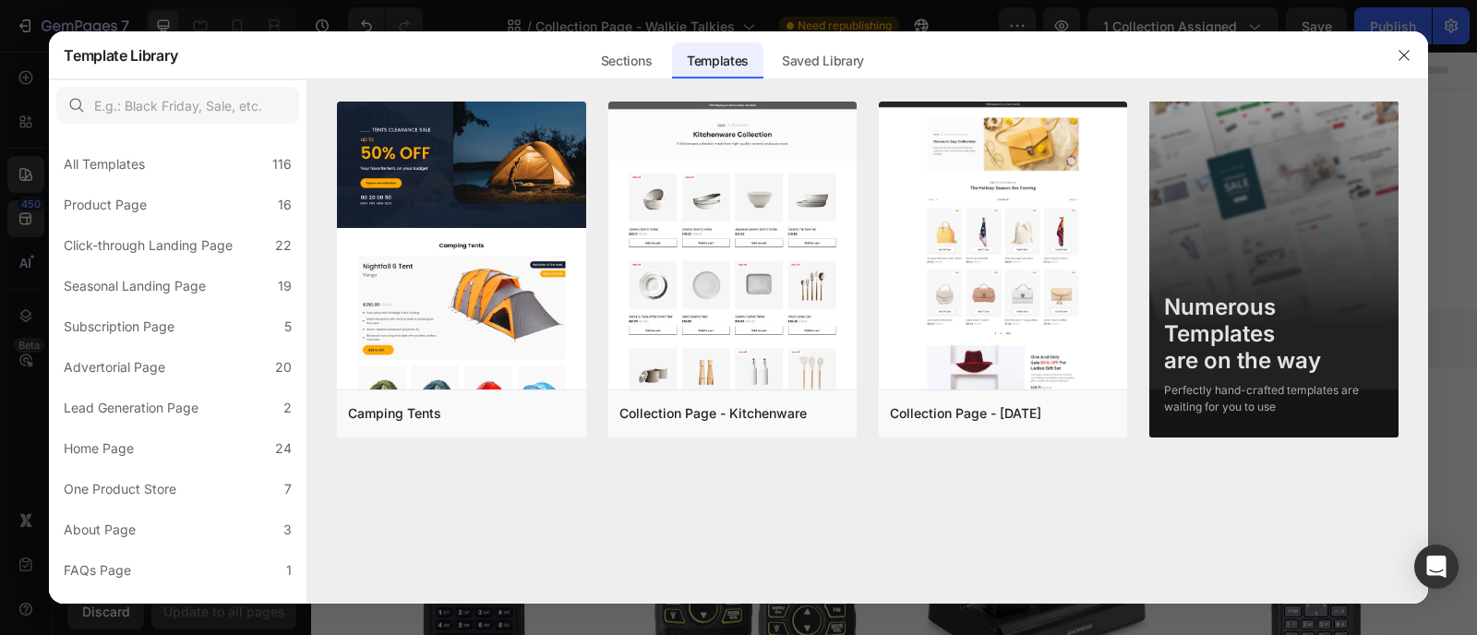
click at [518, 53] on div "Sections Templates Existing pages Saved Library Templates Saved Library" at bounding box center [731, 55] width 1109 height 48
click at [1073, 54] on div "Sections Templates Existing pages Saved Library Templates Saved Library" at bounding box center [731, 55] width 1109 height 48
click at [1411, 47] on button "button" at bounding box center [1404, 56] width 30 height 30
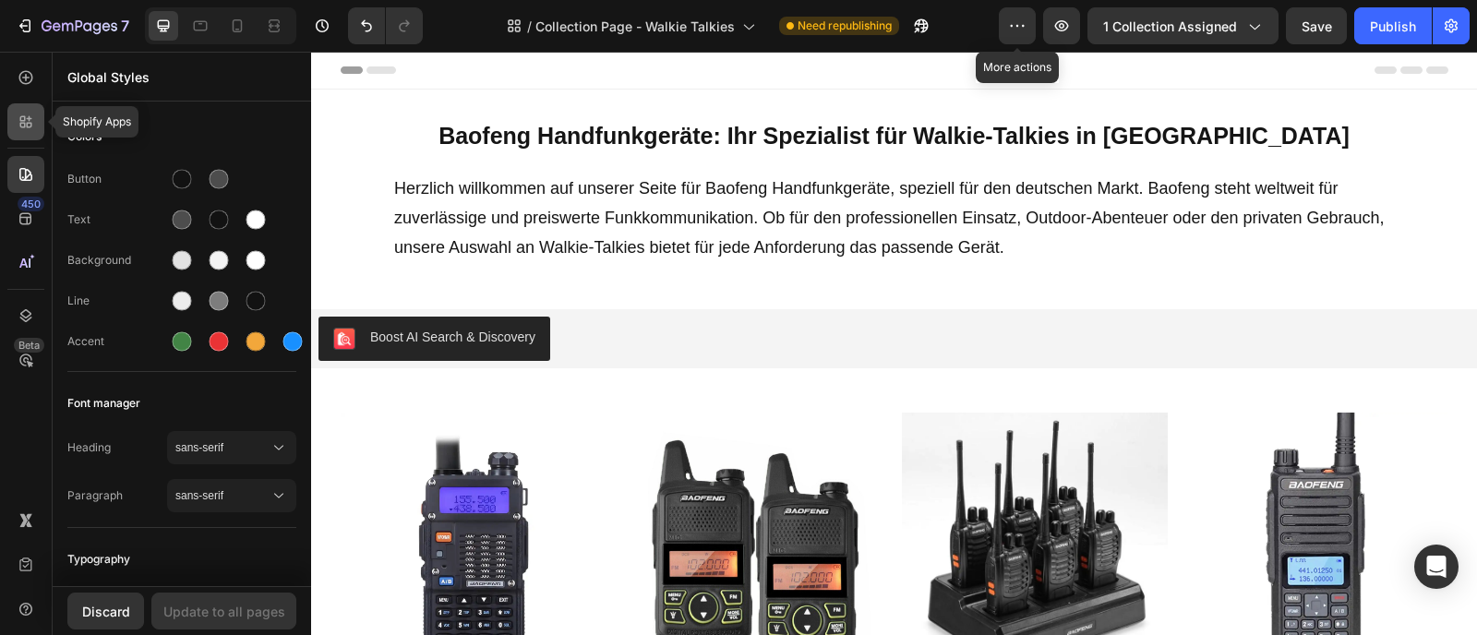
click at [29, 134] on div at bounding box center [25, 121] width 37 height 37
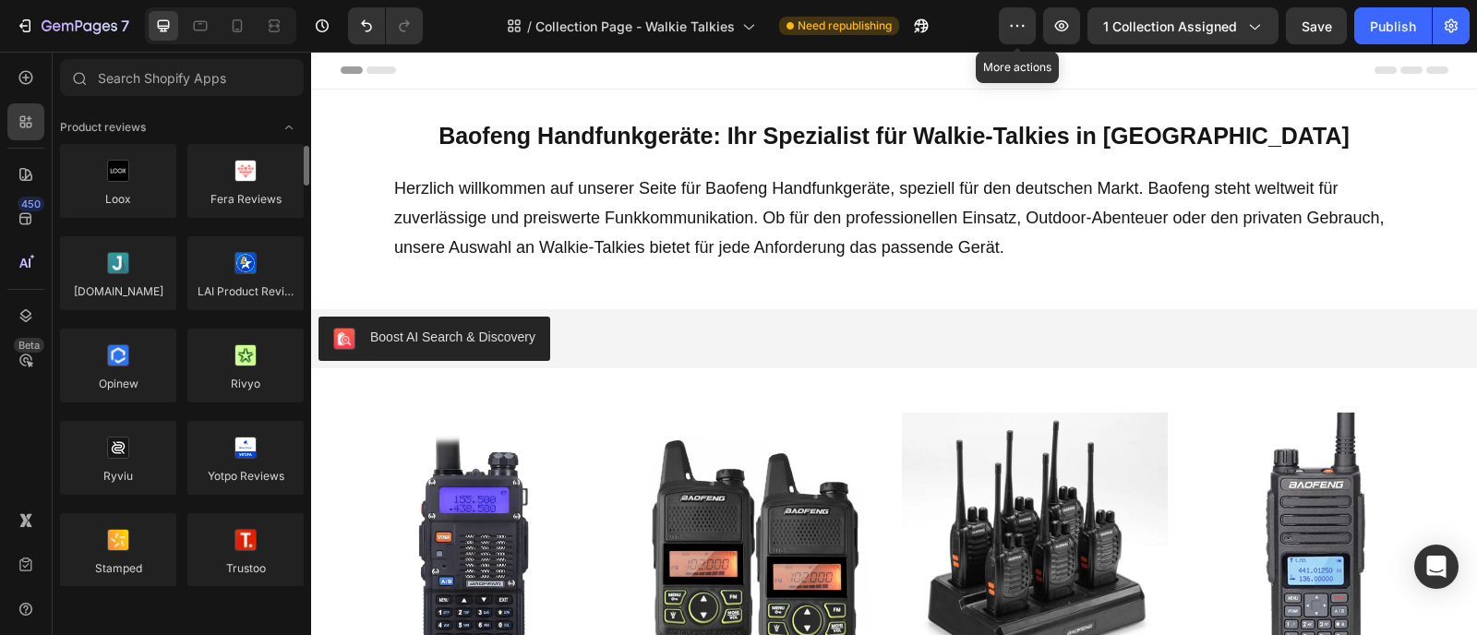
scroll to position [2135, 0]
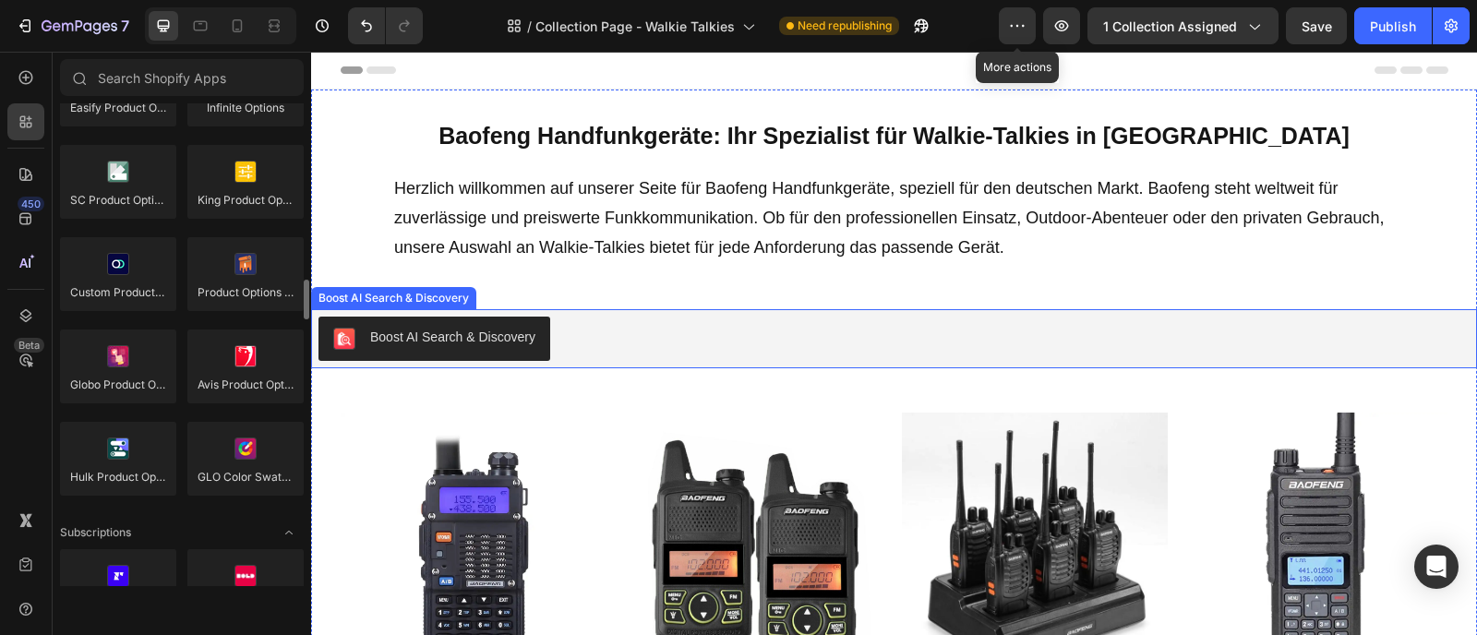
click at [482, 347] on div "Boost AI Search & Discovery" at bounding box center [434, 339] width 202 height 22
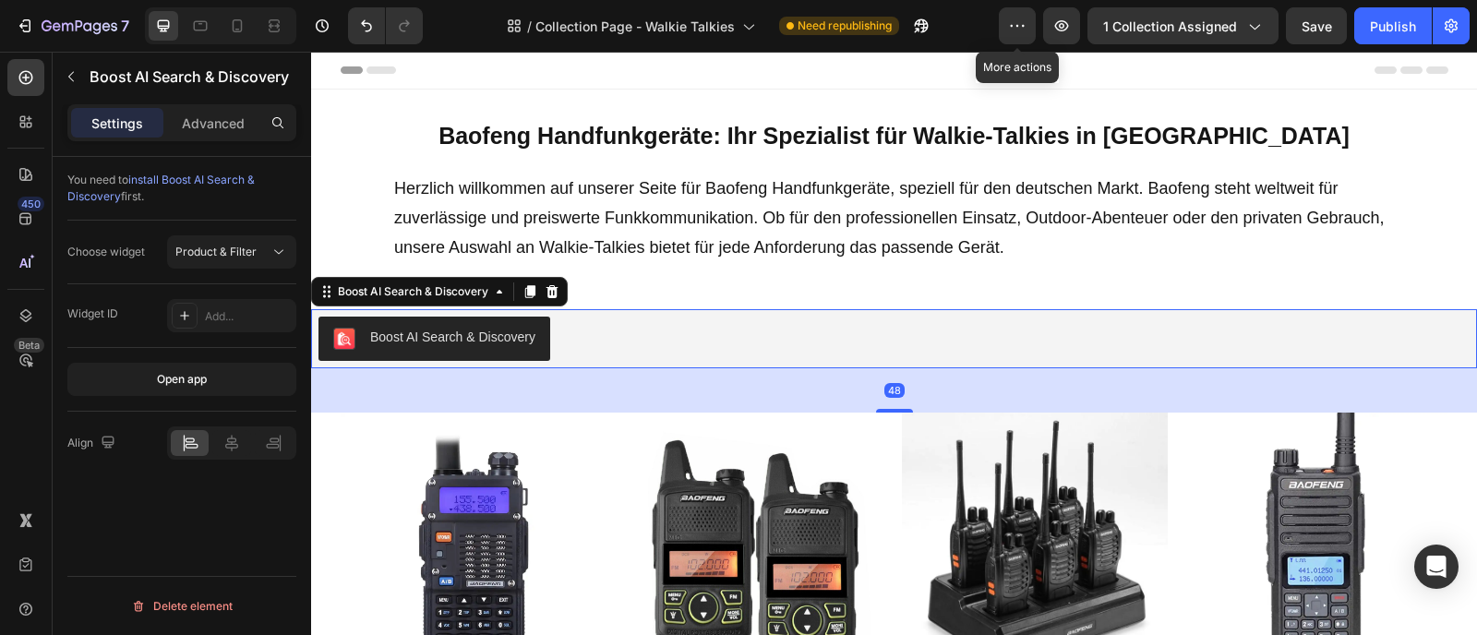
click at [482, 347] on div "Boost AI Search & Discovery" at bounding box center [434, 339] width 202 height 22
drag, startPoint x: 117, startPoint y: 314, endPoint x: 70, endPoint y: 315, distance: 47.1
click at [70, 315] on div "Widget ID" at bounding box center [92, 314] width 51 height 17
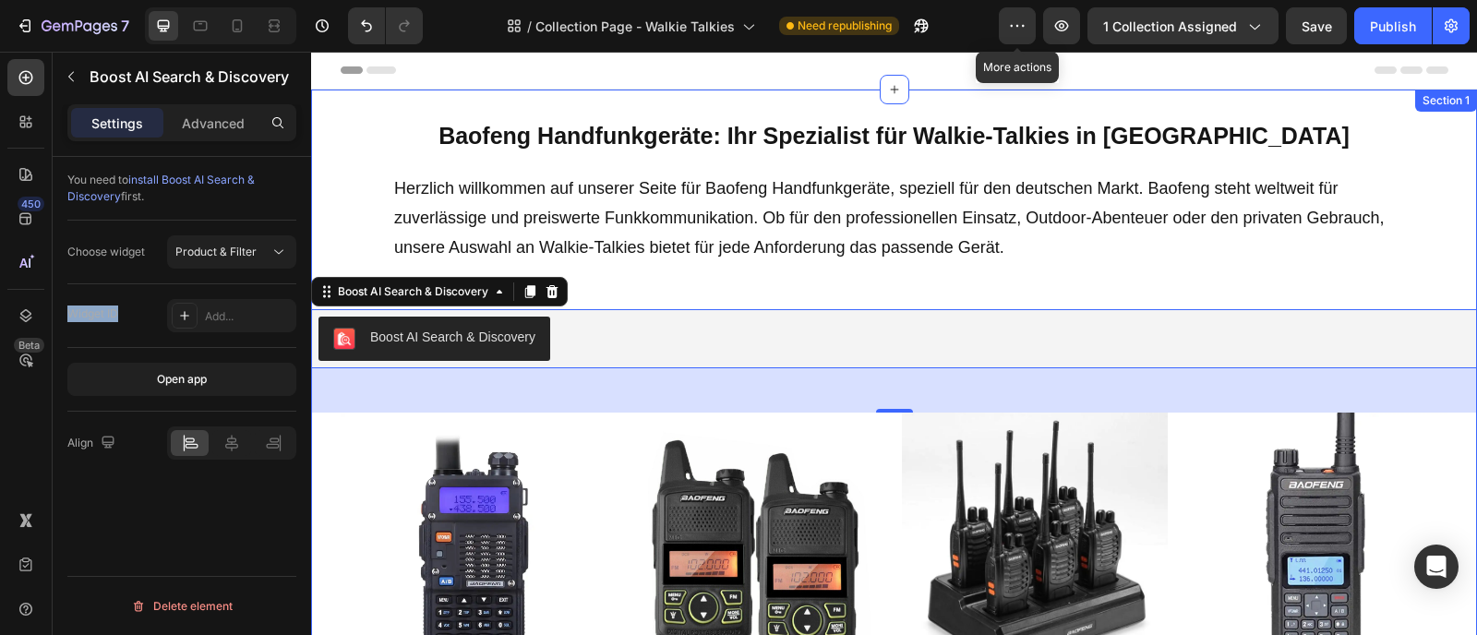
copy div "Widget ID"
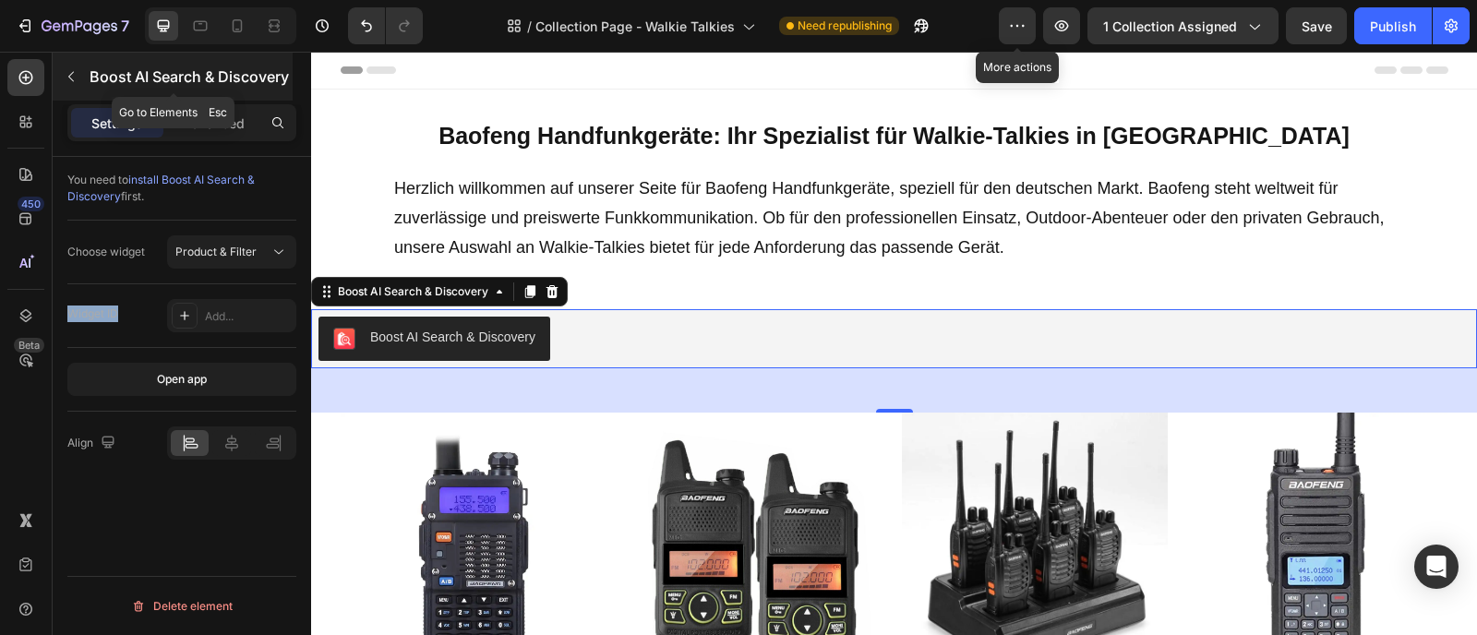
click at [66, 76] on icon "button" at bounding box center [71, 76] width 15 height 15
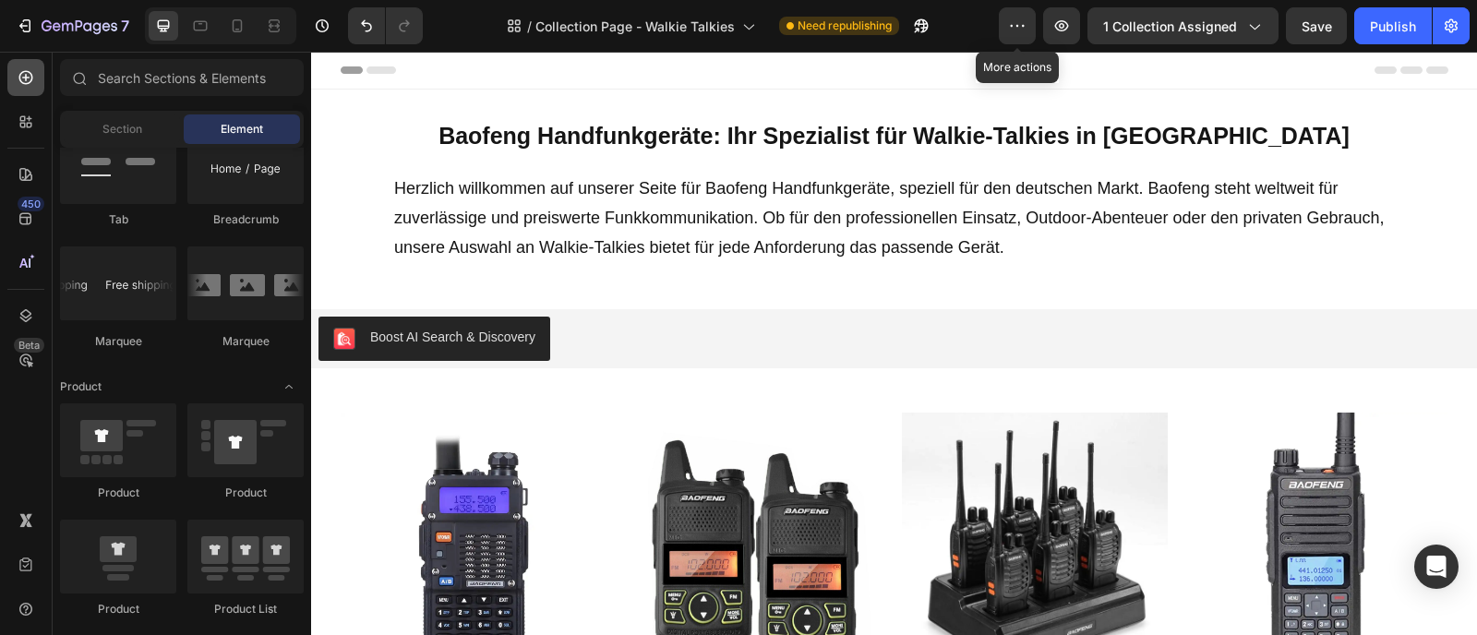
click at [30, 79] on icon at bounding box center [26, 78] width 14 height 14
click at [31, 108] on div at bounding box center [25, 121] width 37 height 37
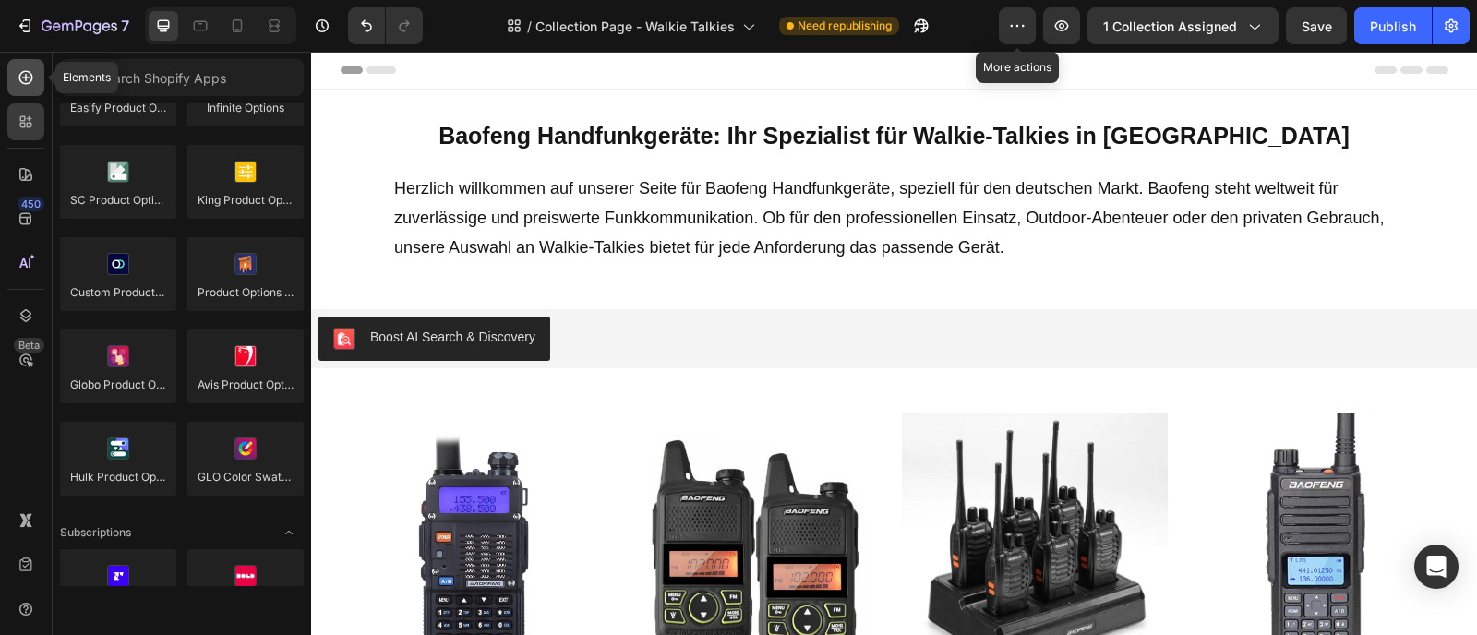
click at [30, 86] on icon at bounding box center [26, 77] width 18 height 18
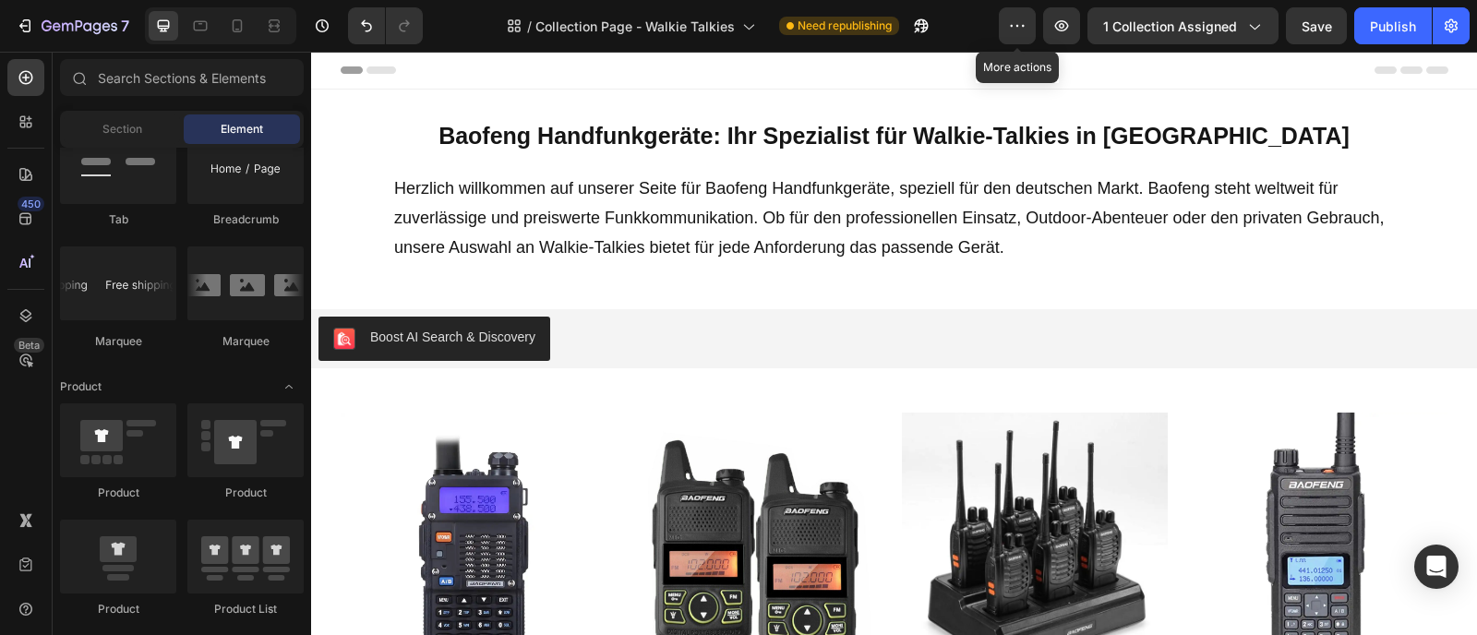
click at [224, 122] on span "Element" at bounding box center [242, 129] width 42 height 17
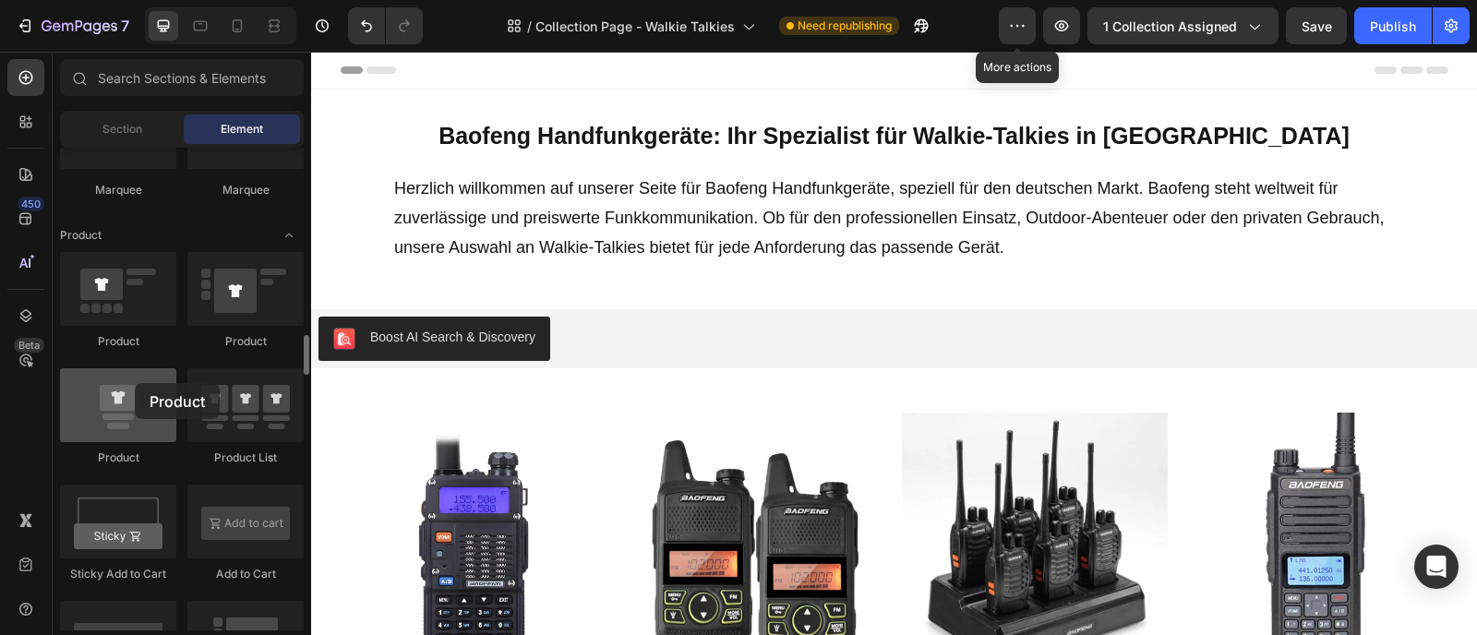
click at [135, 383] on div at bounding box center [118, 405] width 116 height 74
click at [126, 396] on div at bounding box center [118, 405] width 116 height 74
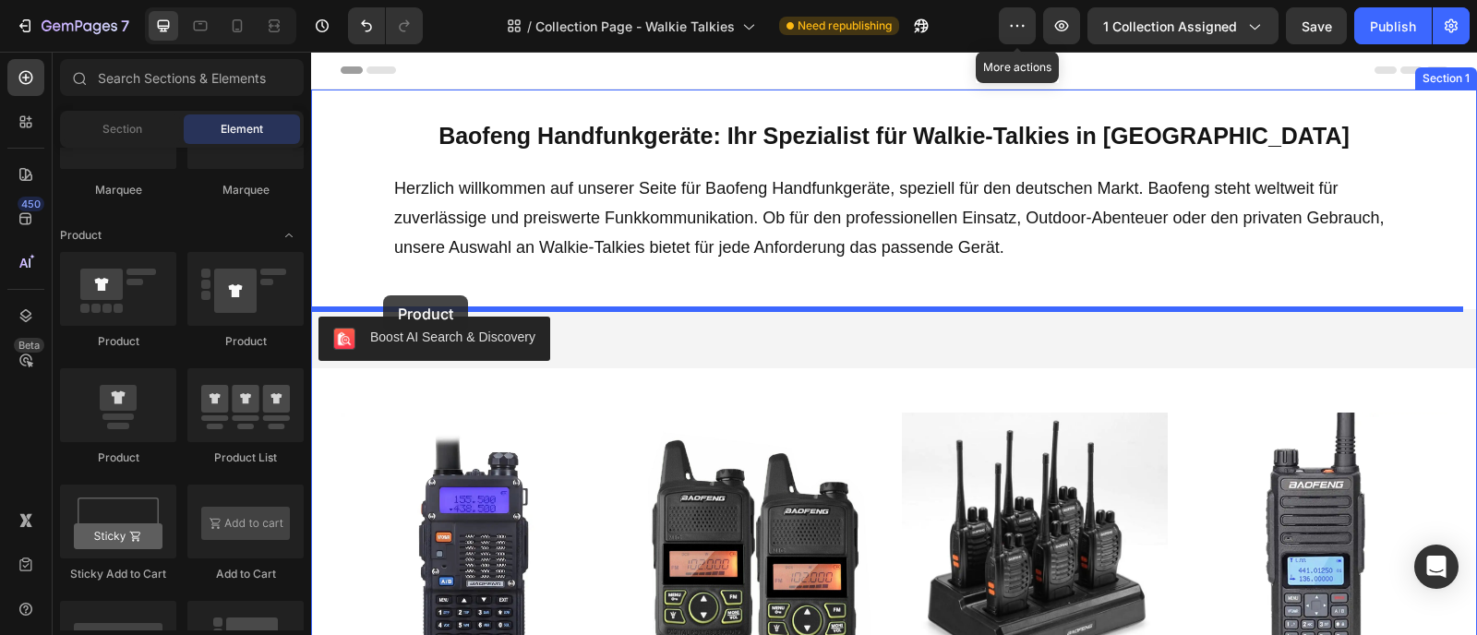
drag, startPoint x: 438, startPoint y: 448, endPoint x: 383, endPoint y: 295, distance: 161.7
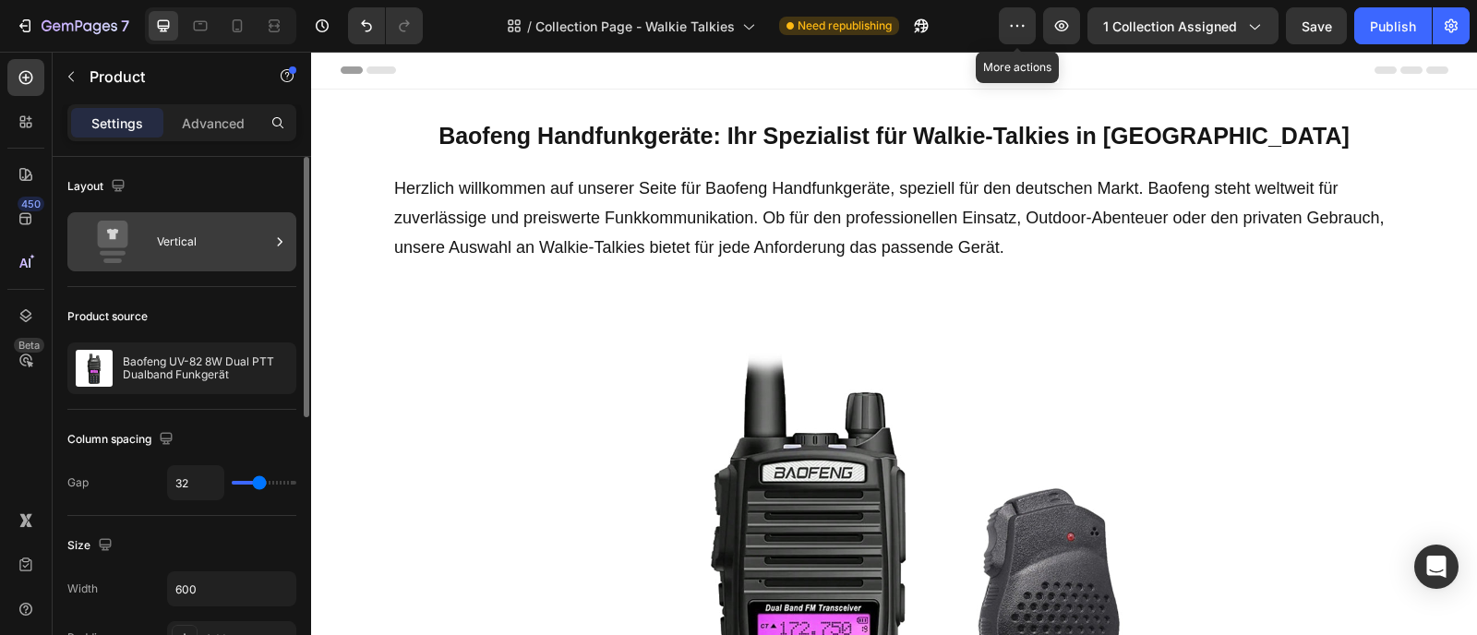
click at [169, 248] on div "Vertical" at bounding box center [213, 242] width 113 height 42
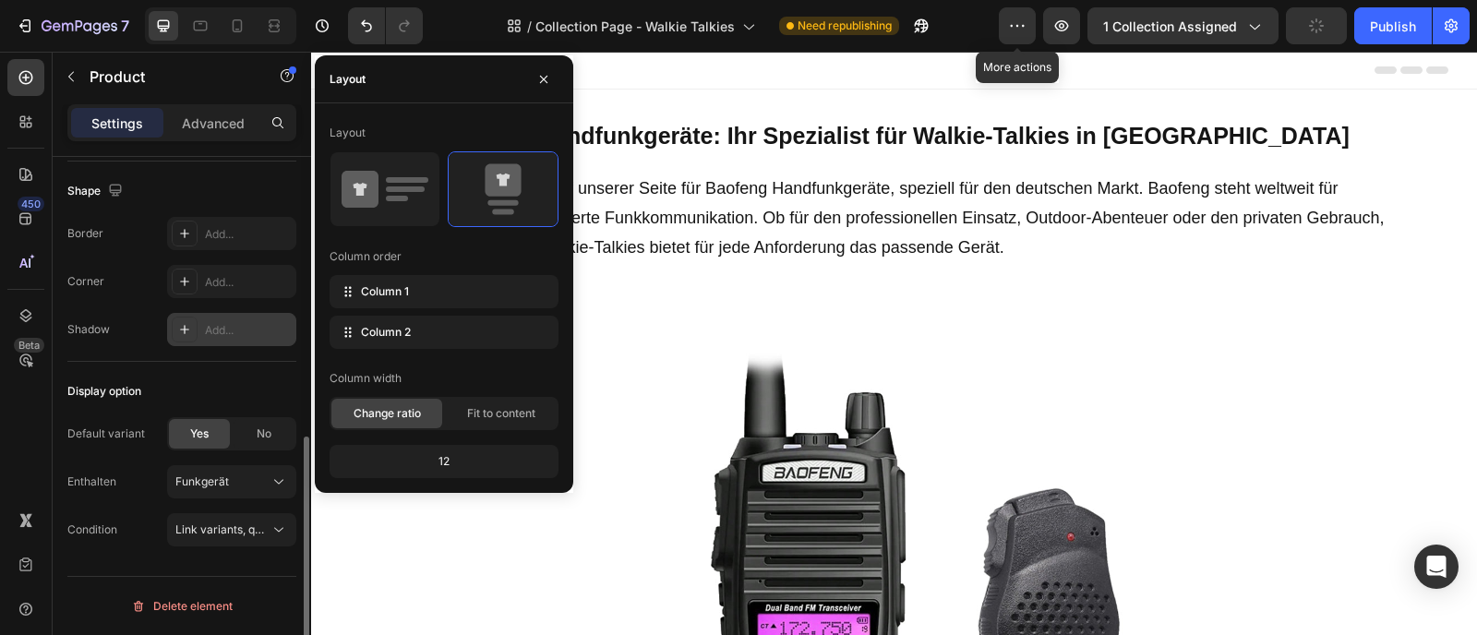
scroll to position [0, 0]
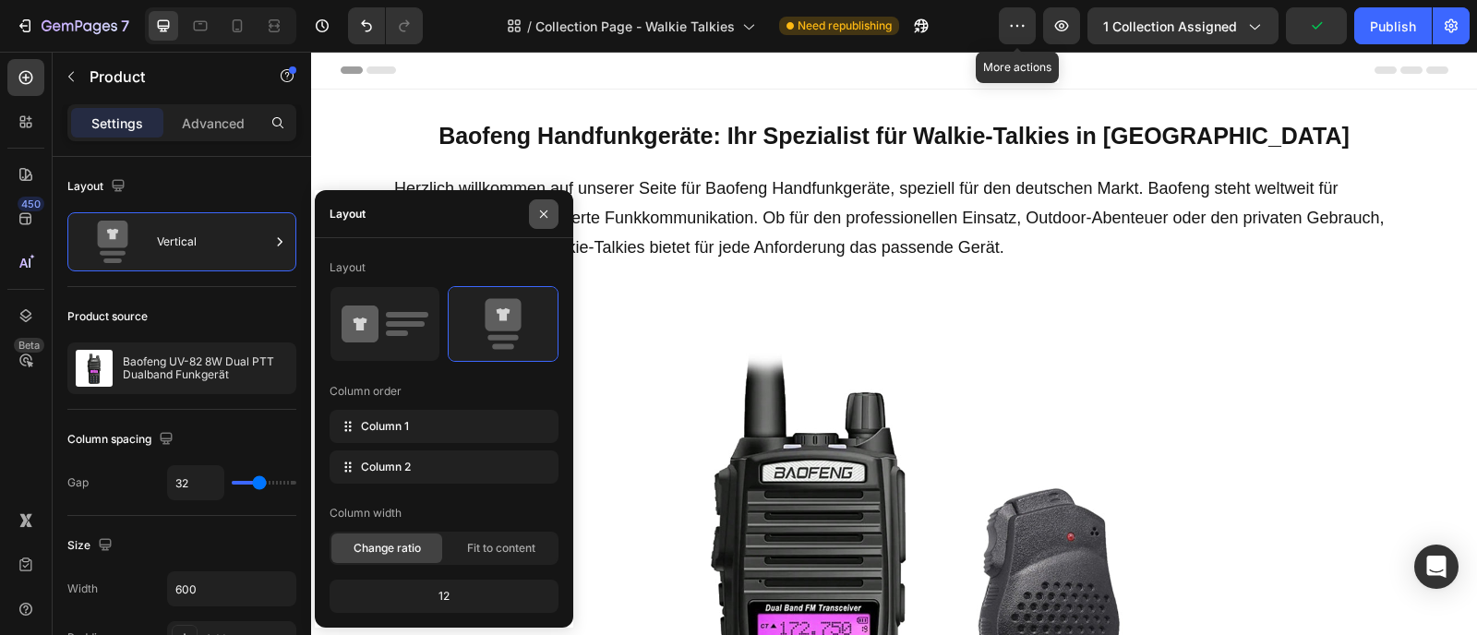
click at [548, 217] on icon "button" at bounding box center [543, 214] width 15 height 15
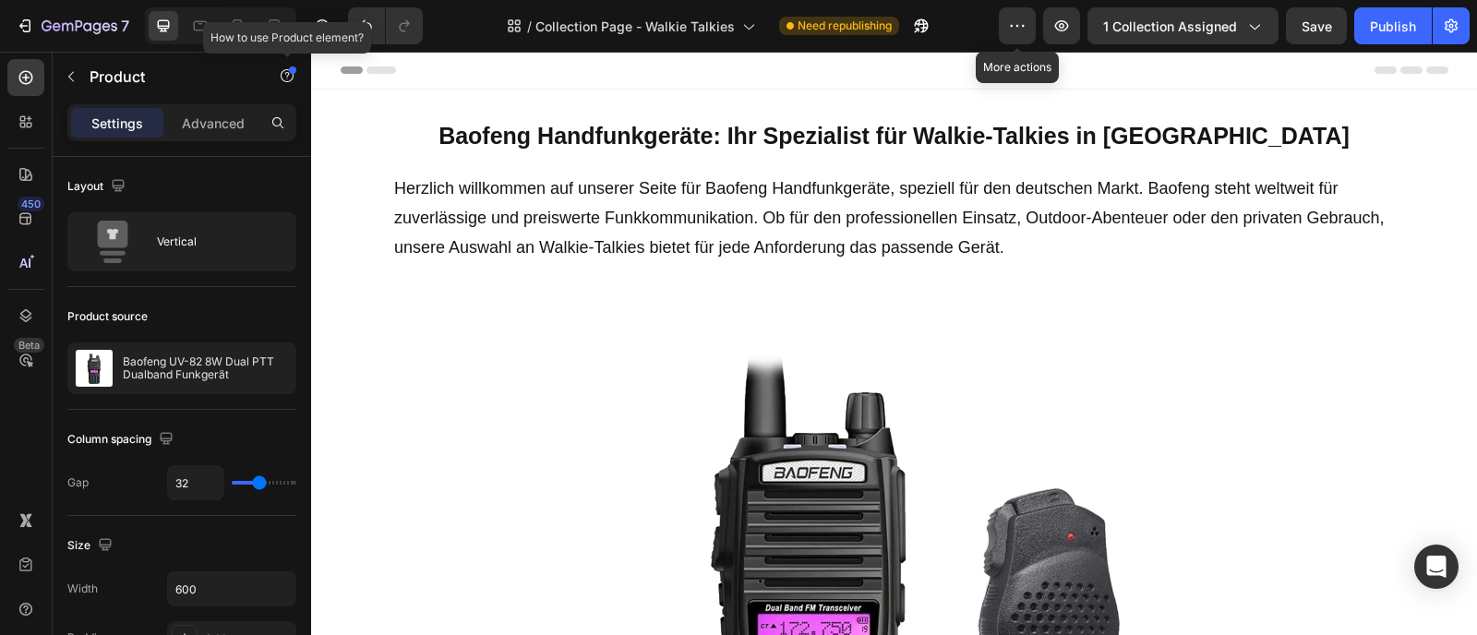
click at [289, 71] on div at bounding box center [292, 69] width 7 height 7
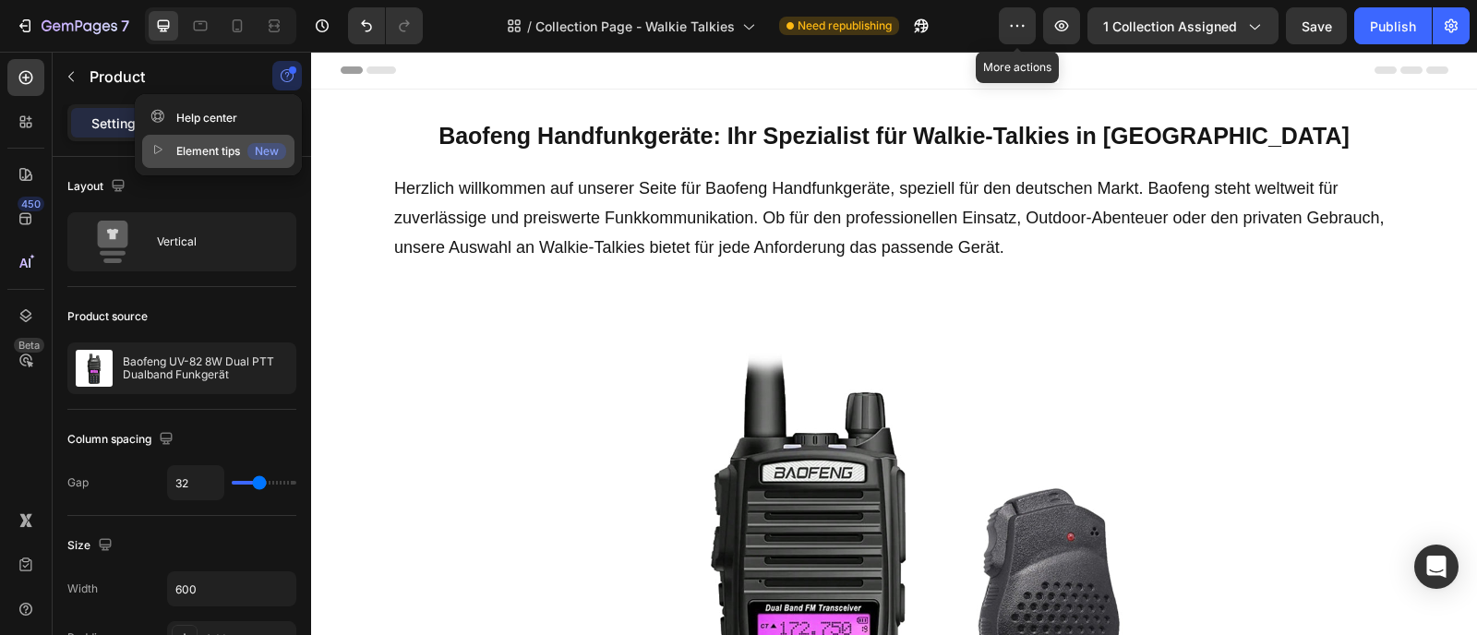
click at [186, 149] on div "Element tips New" at bounding box center [218, 151] width 136 height 18
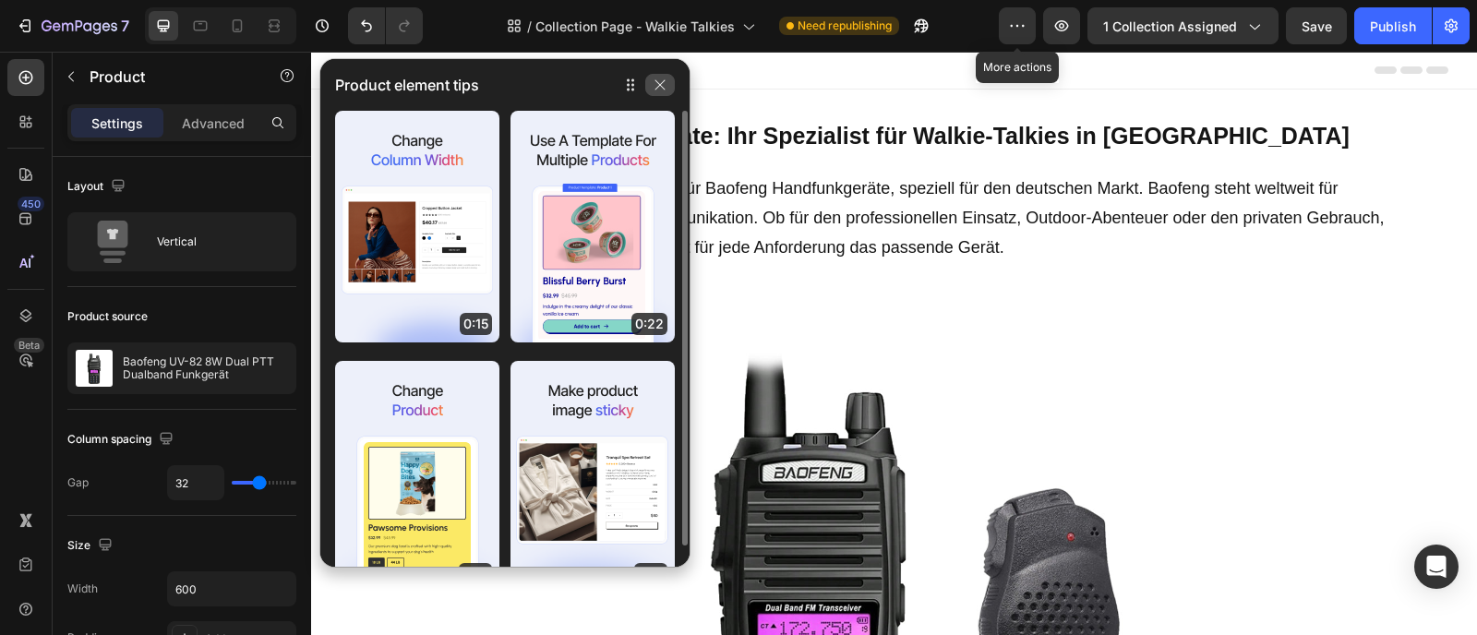
drag, startPoint x: 666, startPoint y: 88, endPoint x: 302, endPoint y: 38, distance: 367.1
click at [666, 88] on icon "button" at bounding box center [660, 85] width 15 height 15
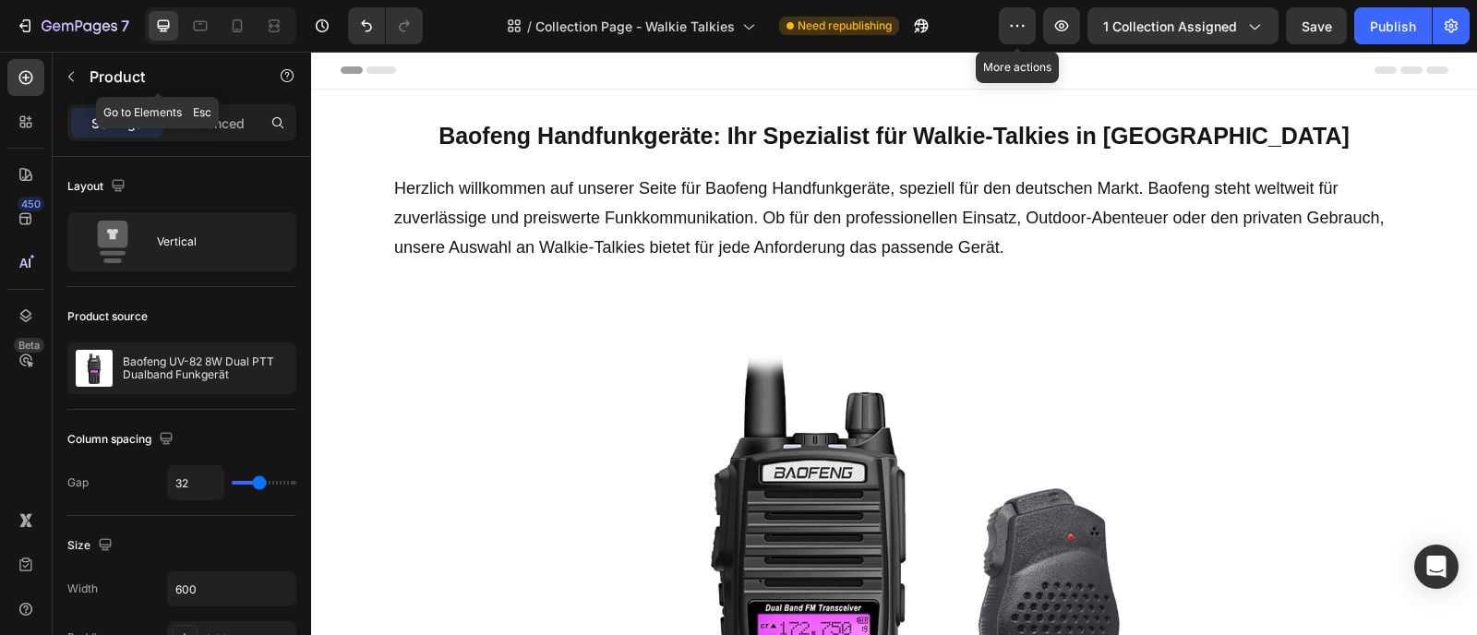
click at [77, 75] on icon "button" at bounding box center [71, 76] width 15 height 15
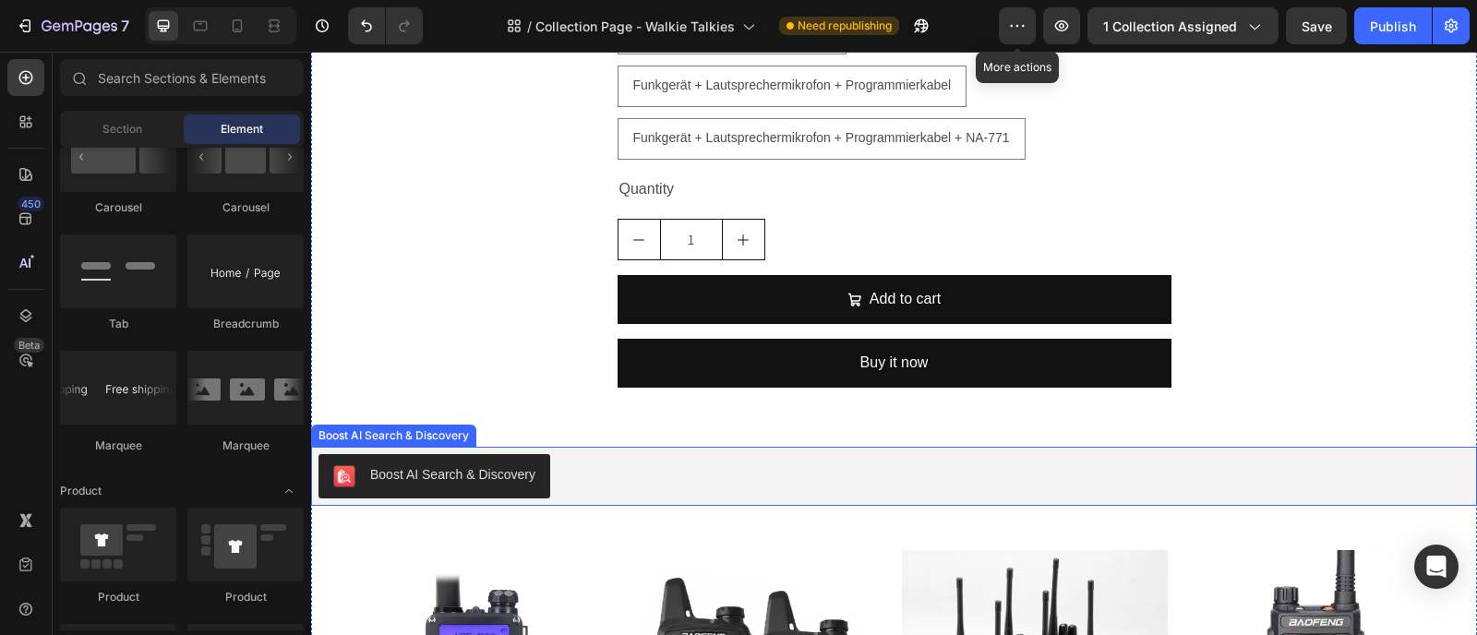
scroll to position [979, 0]
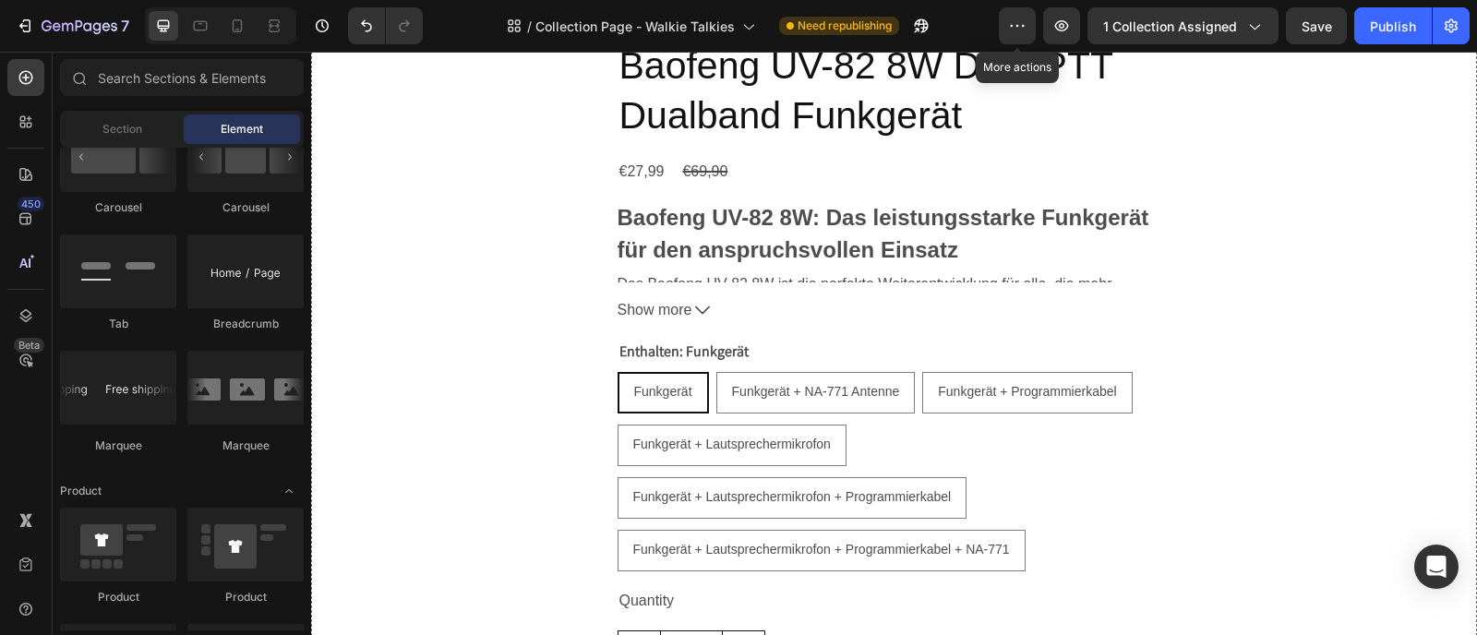
click at [785, 291] on div "Baofeng UV-82 8W: Das leistungsstarke Funkgerät für den anspruchsvollen Einsatz…" at bounding box center [895, 263] width 554 height 122
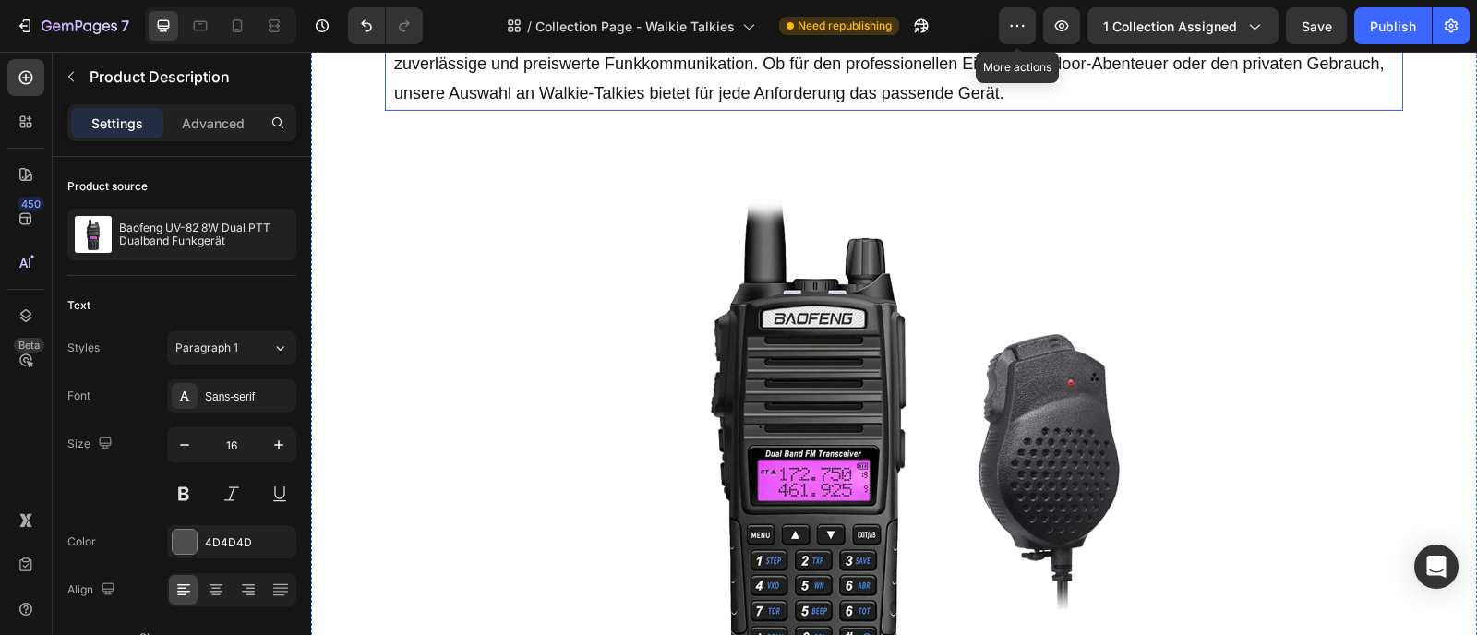
scroll to position [0, 0]
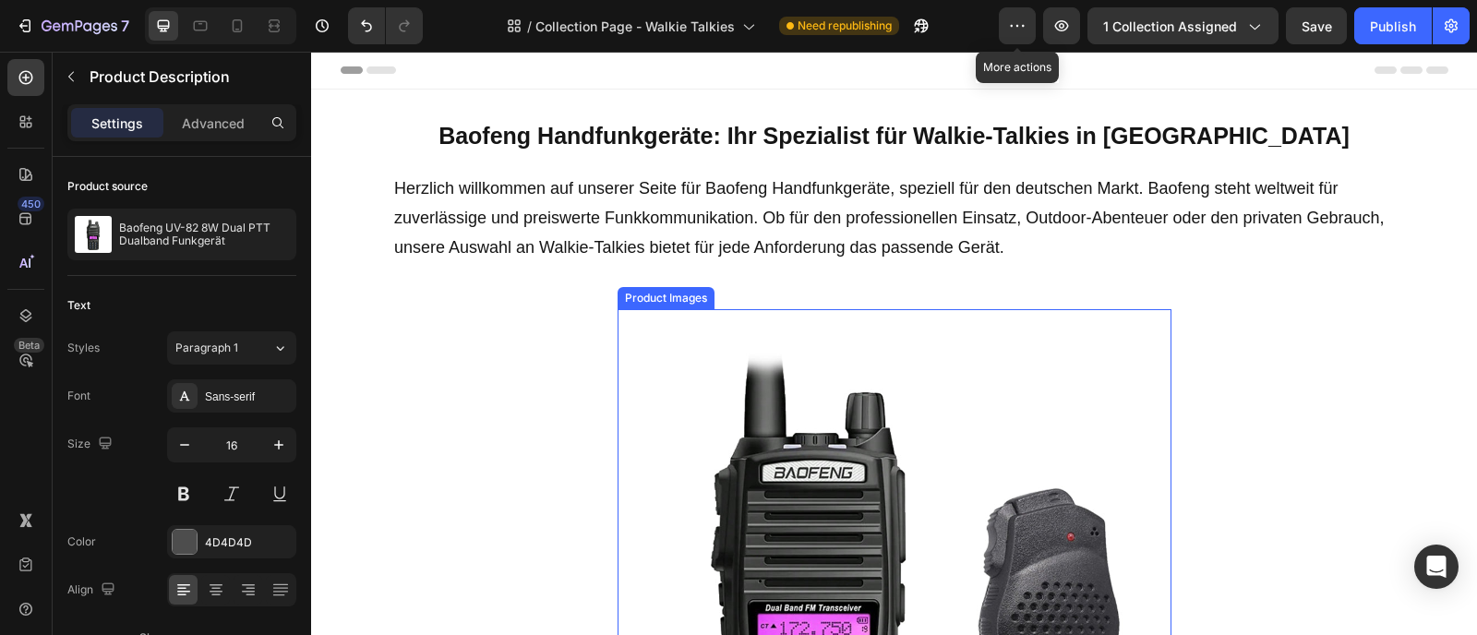
click at [664, 304] on div "Product Images" at bounding box center [666, 298] width 97 height 22
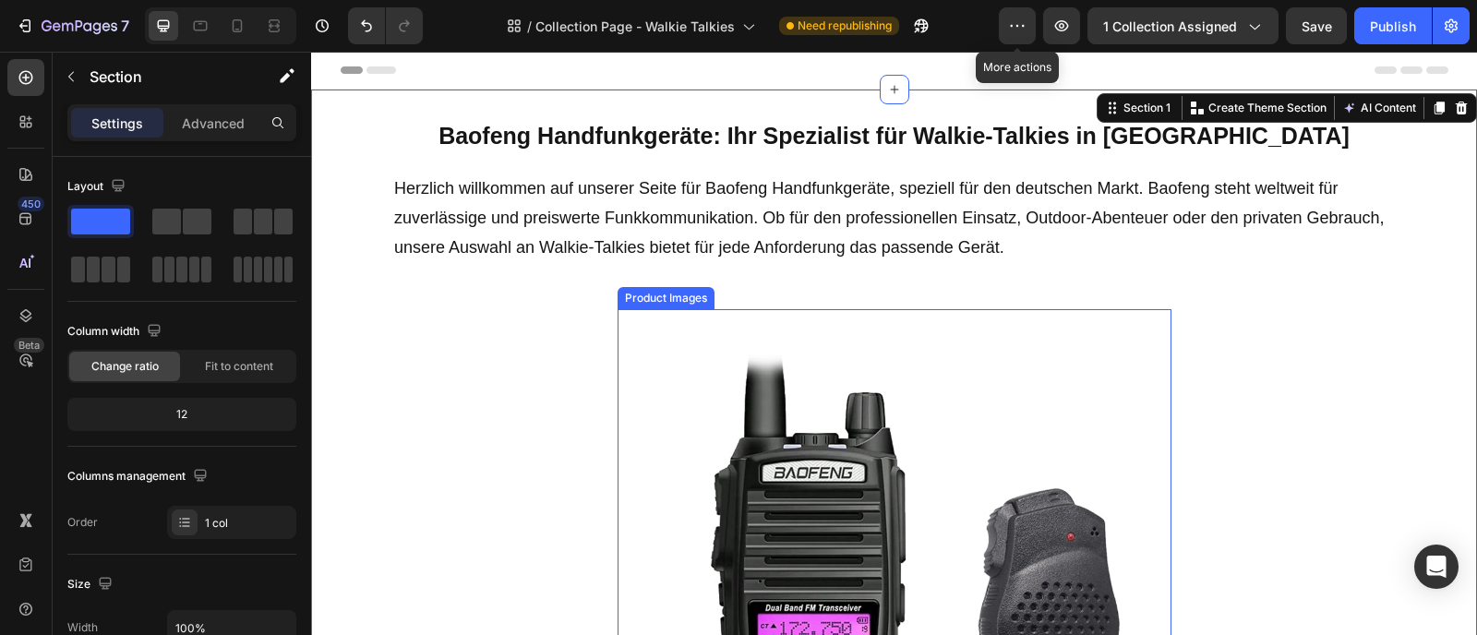
click at [663, 299] on div "Product Images" at bounding box center [666, 298] width 90 height 17
click at [1456, 109] on icon at bounding box center [1462, 108] width 12 height 13
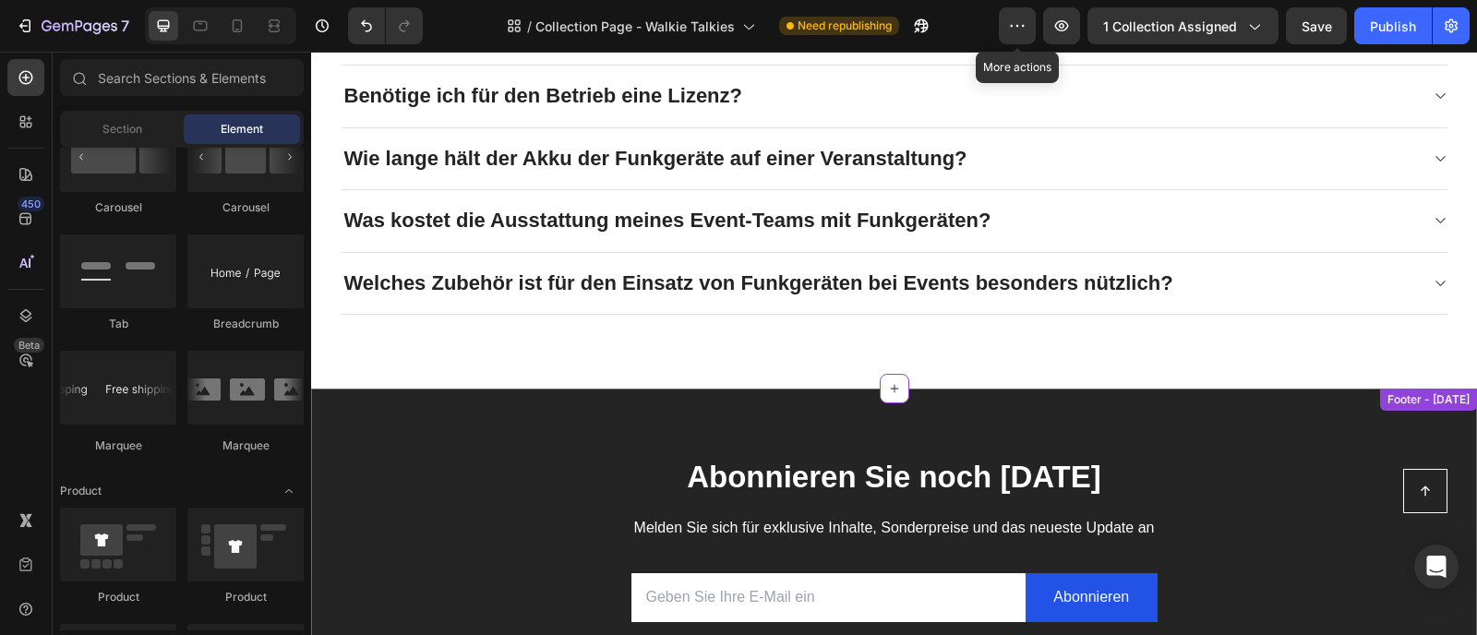
scroll to position [201, 0]
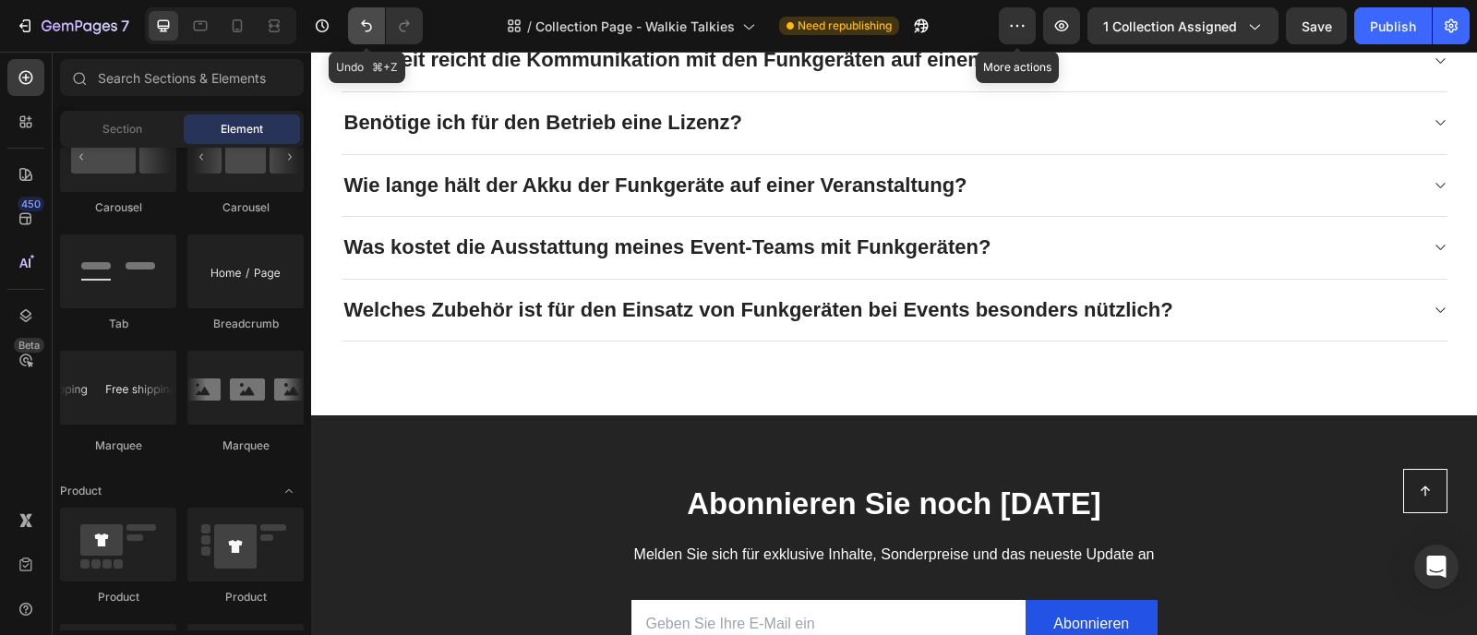
click at [354, 24] on button "Undo/Redo" at bounding box center [366, 25] width 37 height 37
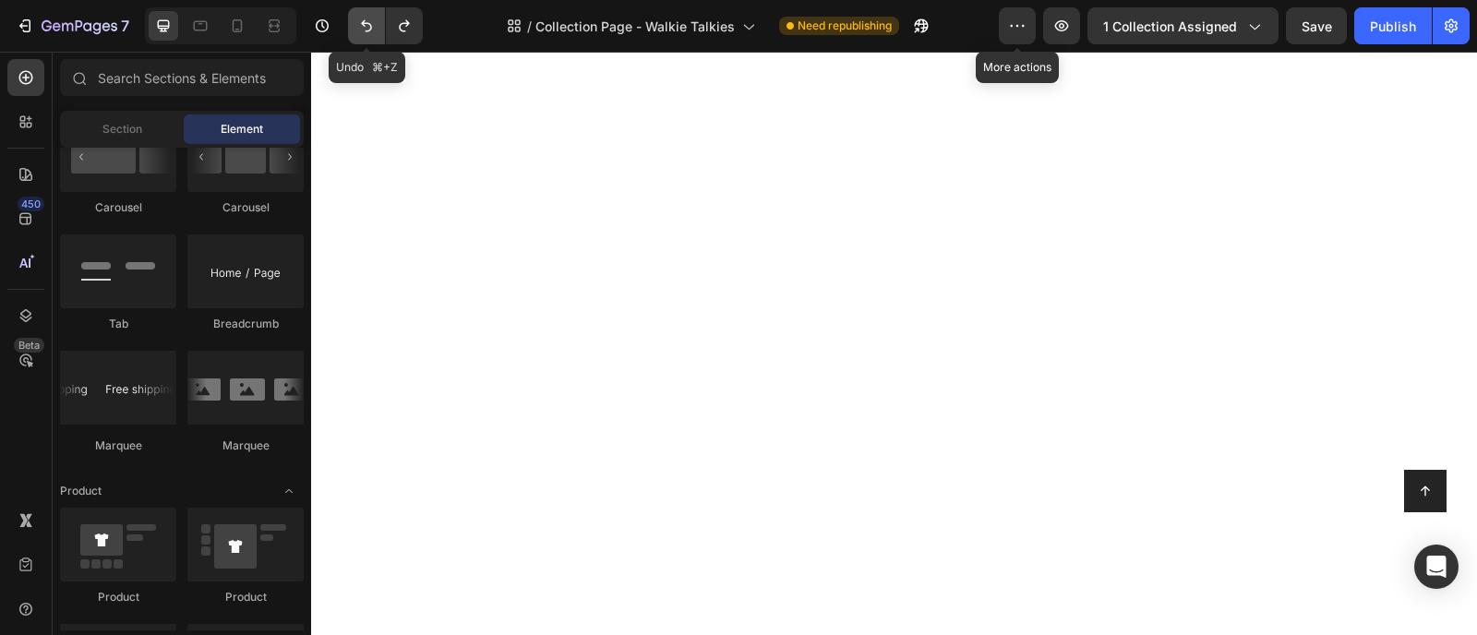
scroll to position [2036, 0]
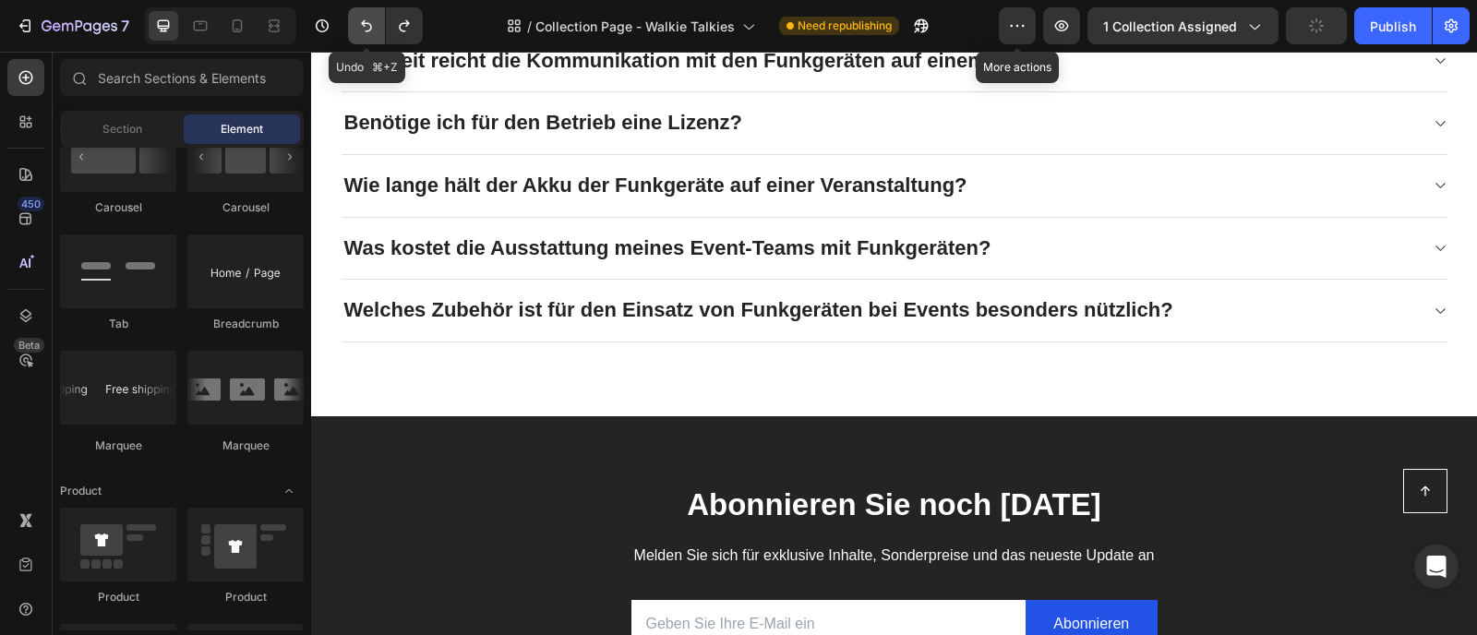
click at [359, 24] on icon "Undo/Redo" at bounding box center [366, 26] width 18 height 18
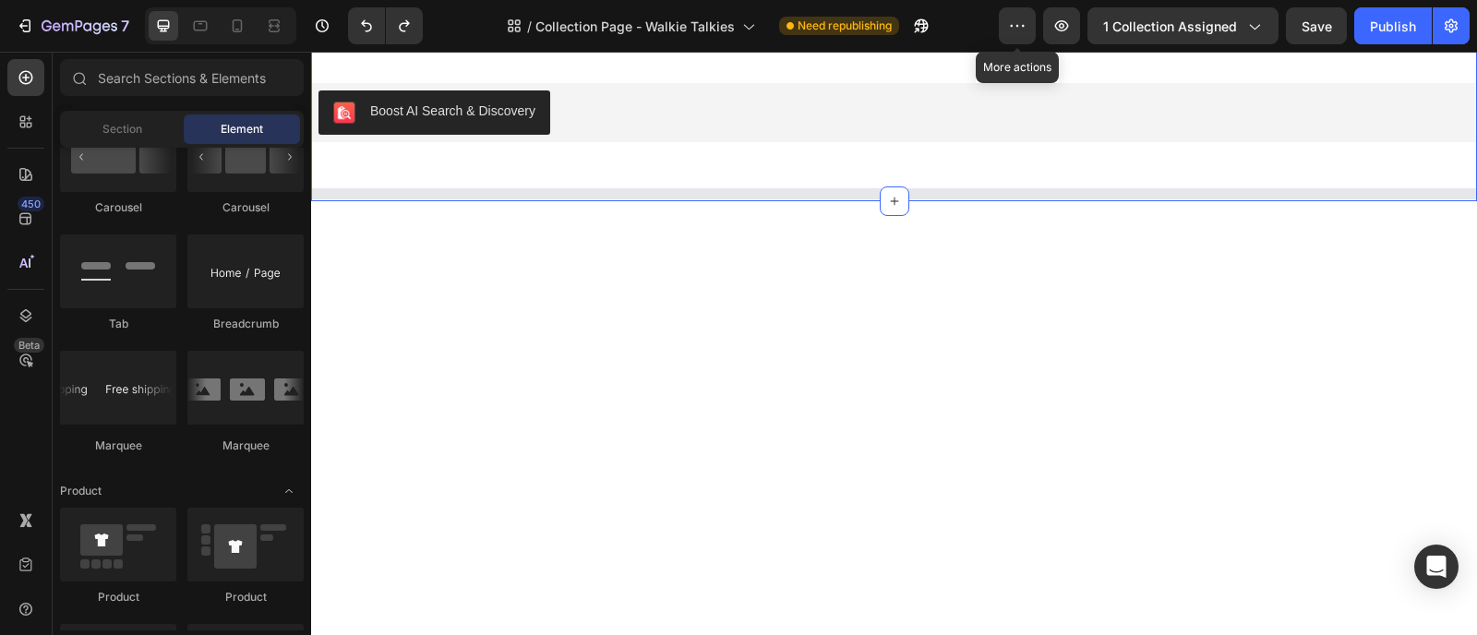
scroll to position [0, 0]
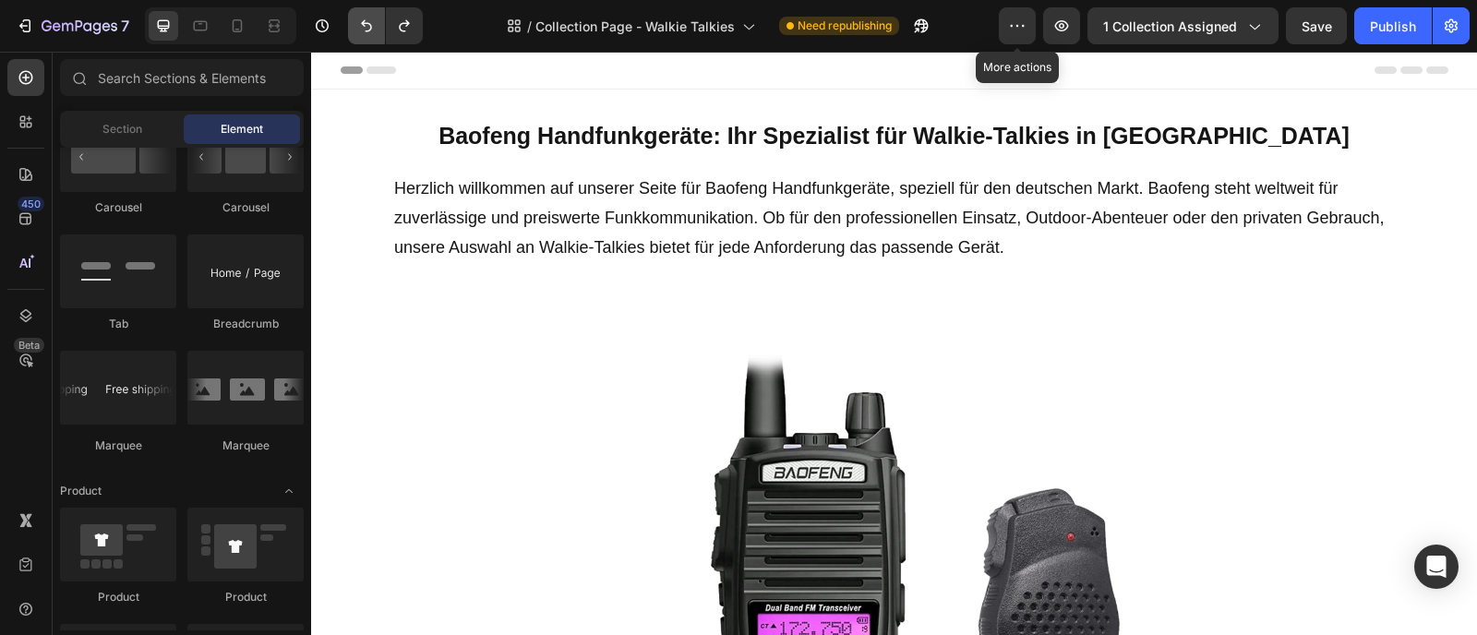
click at [367, 33] on icon "Undo/Redo" at bounding box center [366, 26] width 18 height 18
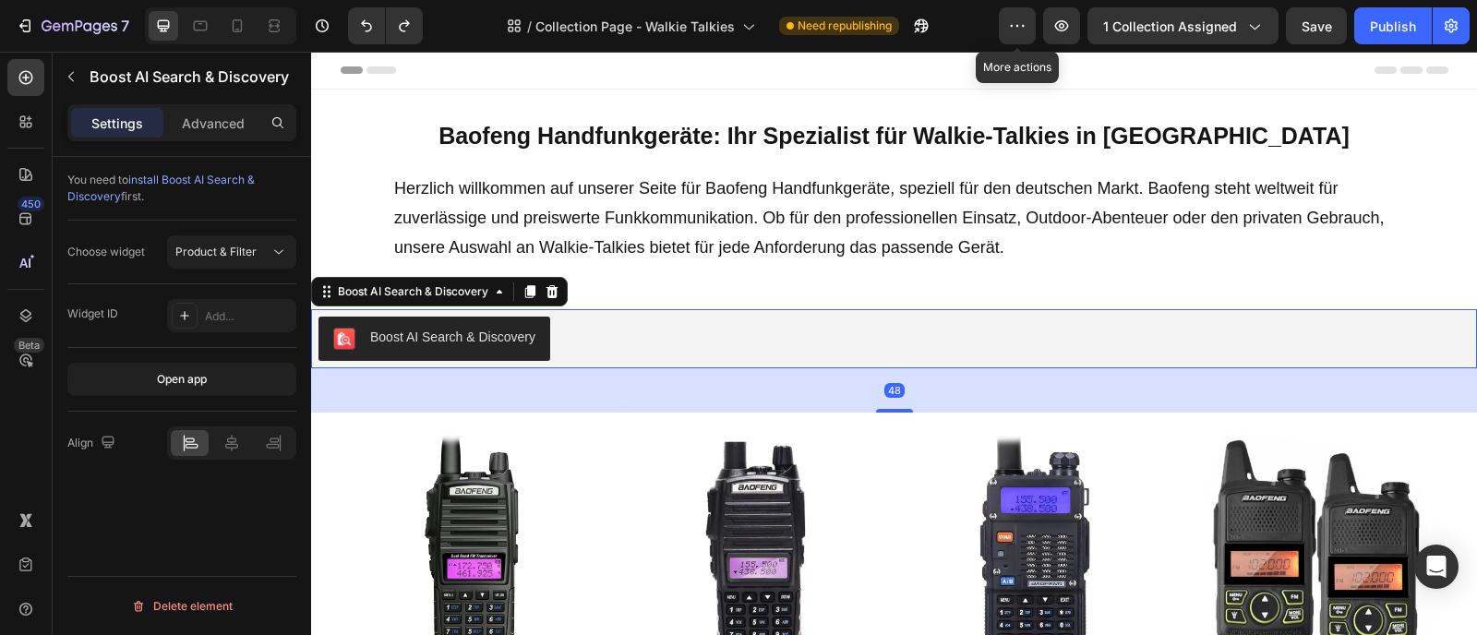
click at [431, 323] on button "Boost AI Search & Discovery" at bounding box center [434, 339] width 232 height 44
click at [167, 596] on div "Delete element" at bounding box center [182, 606] width 102 height 22
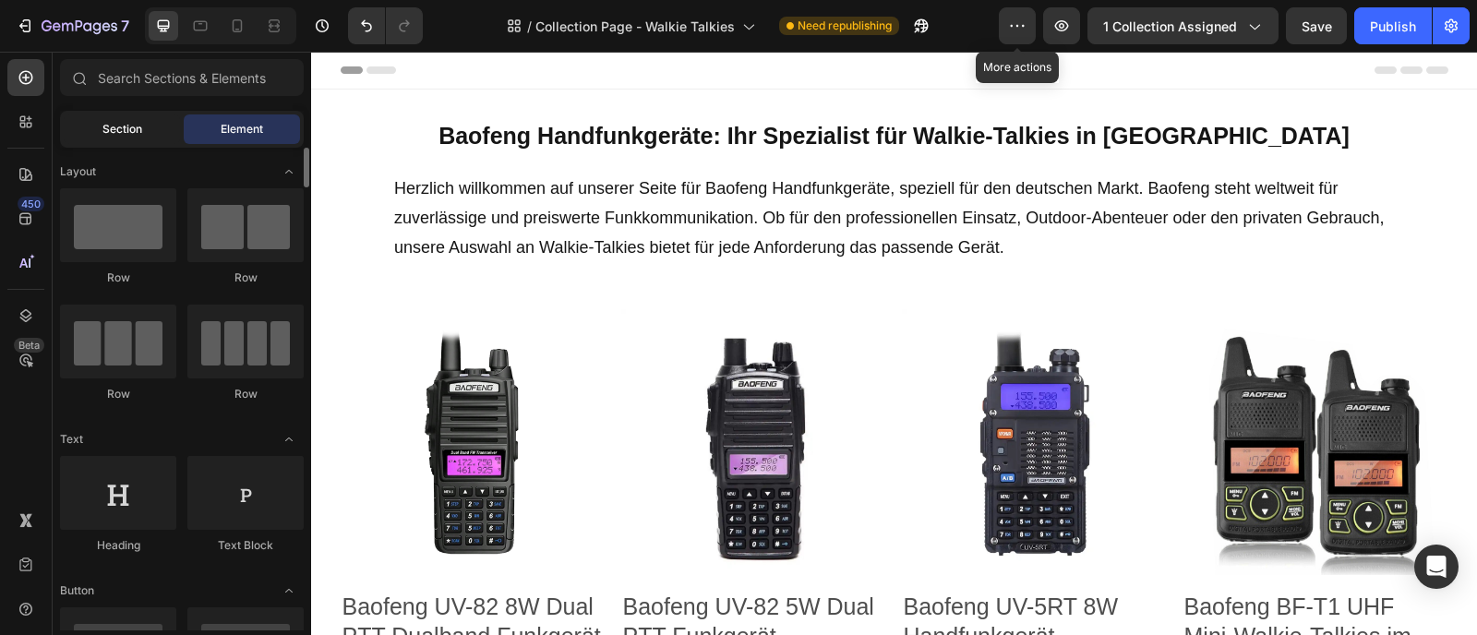
click at [145, 123] on div "Section" at bounding box center [122, 129] width 116 height 30
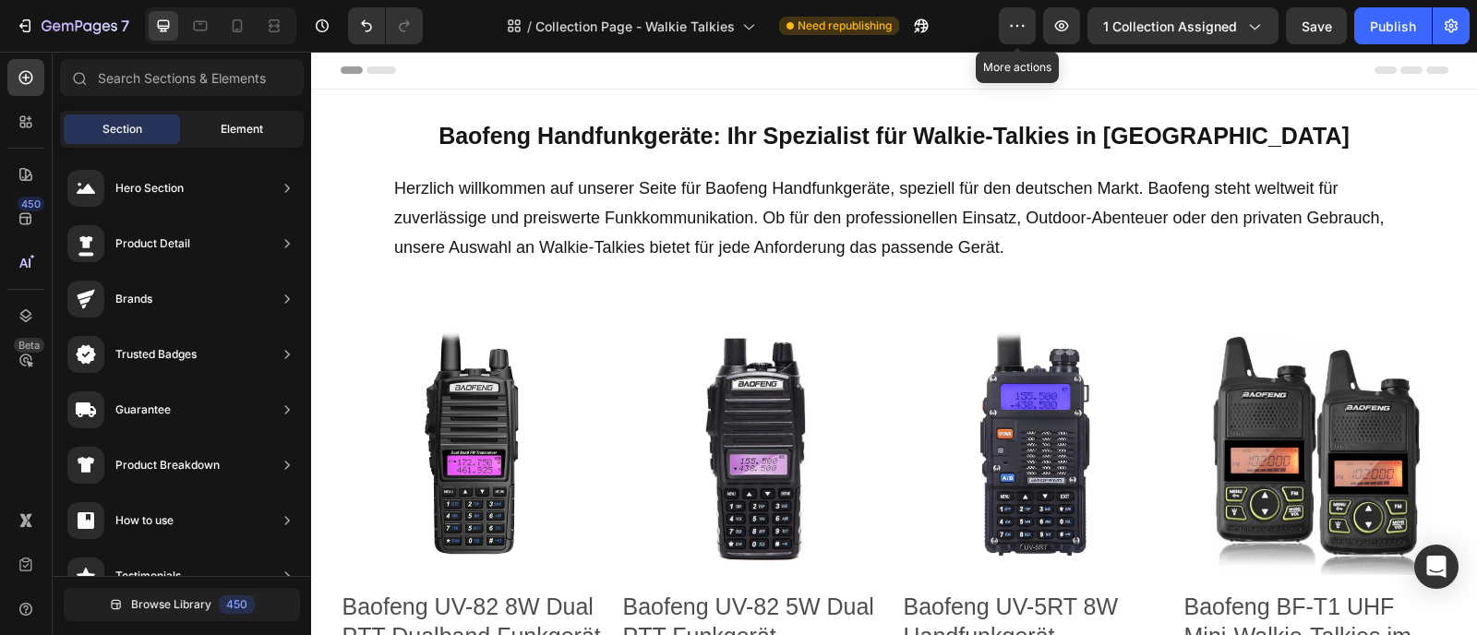
click at [232, 126] on span "Element" at bounding box center [242, 129] width 42 height 17
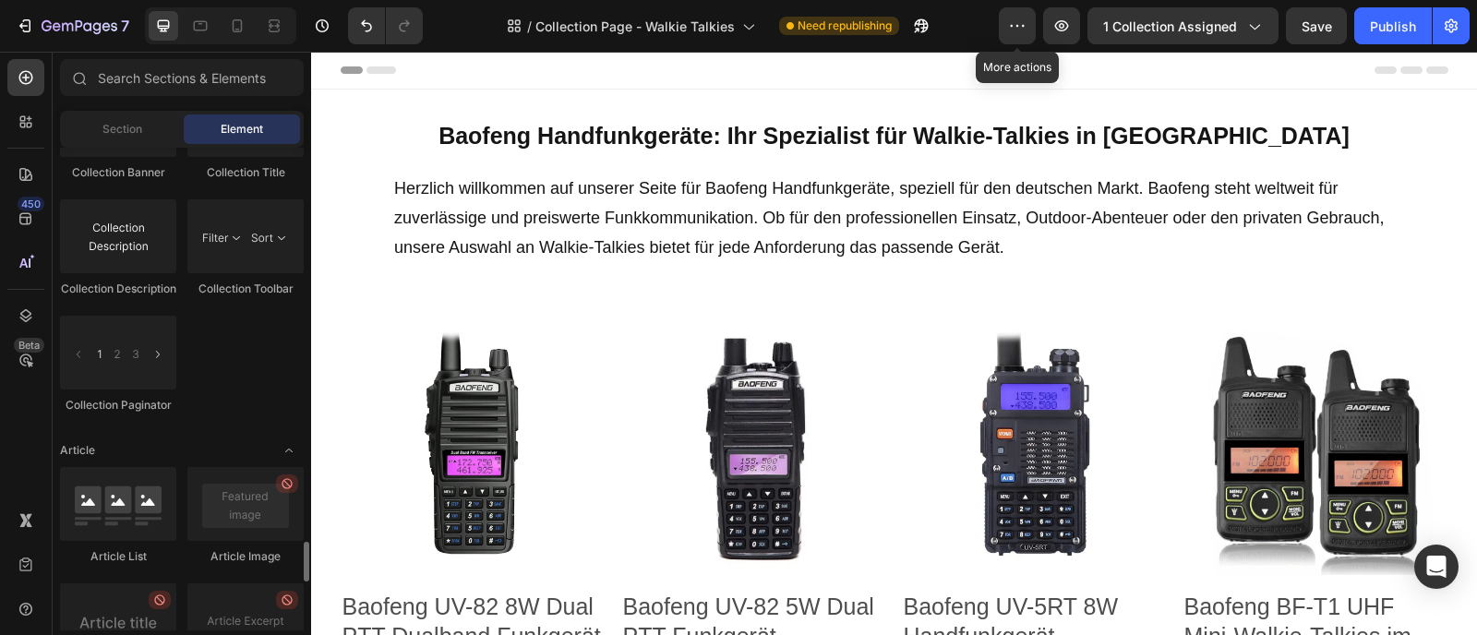
scroll to position [4941, 0]
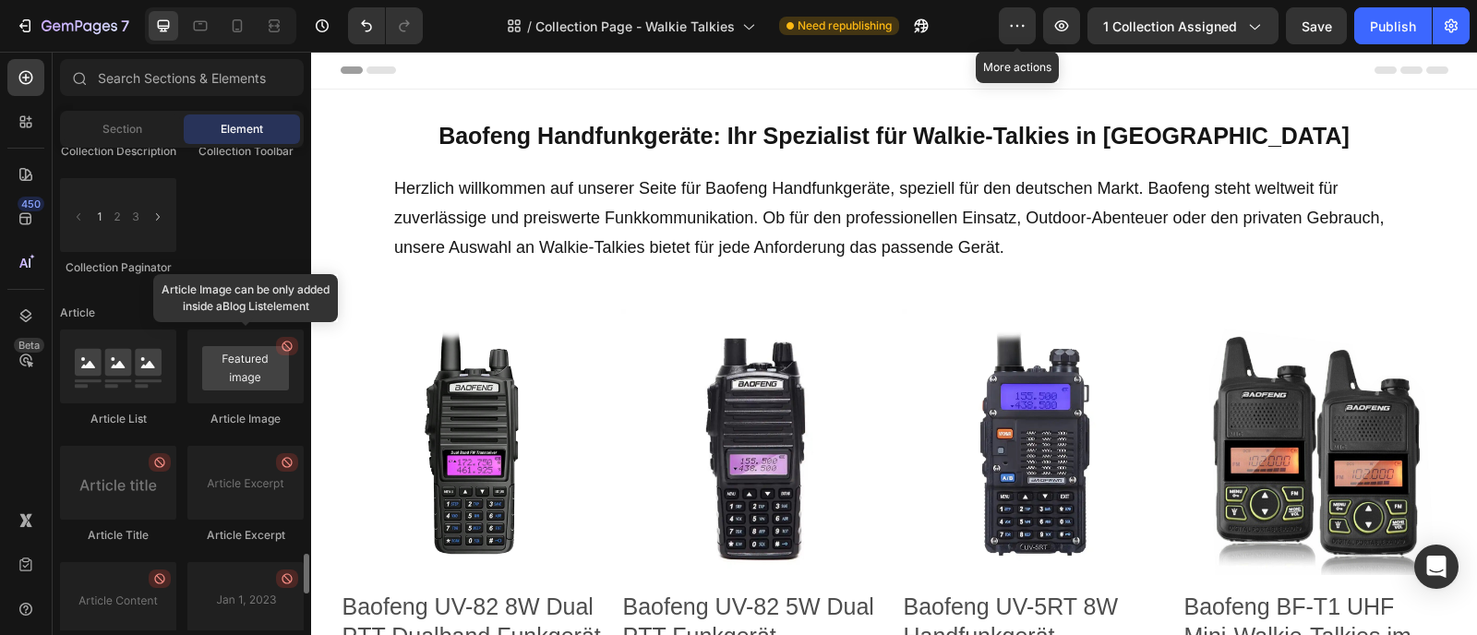
click at [289, 354] on icon at bounding box center [287, 346] width 15 height 15
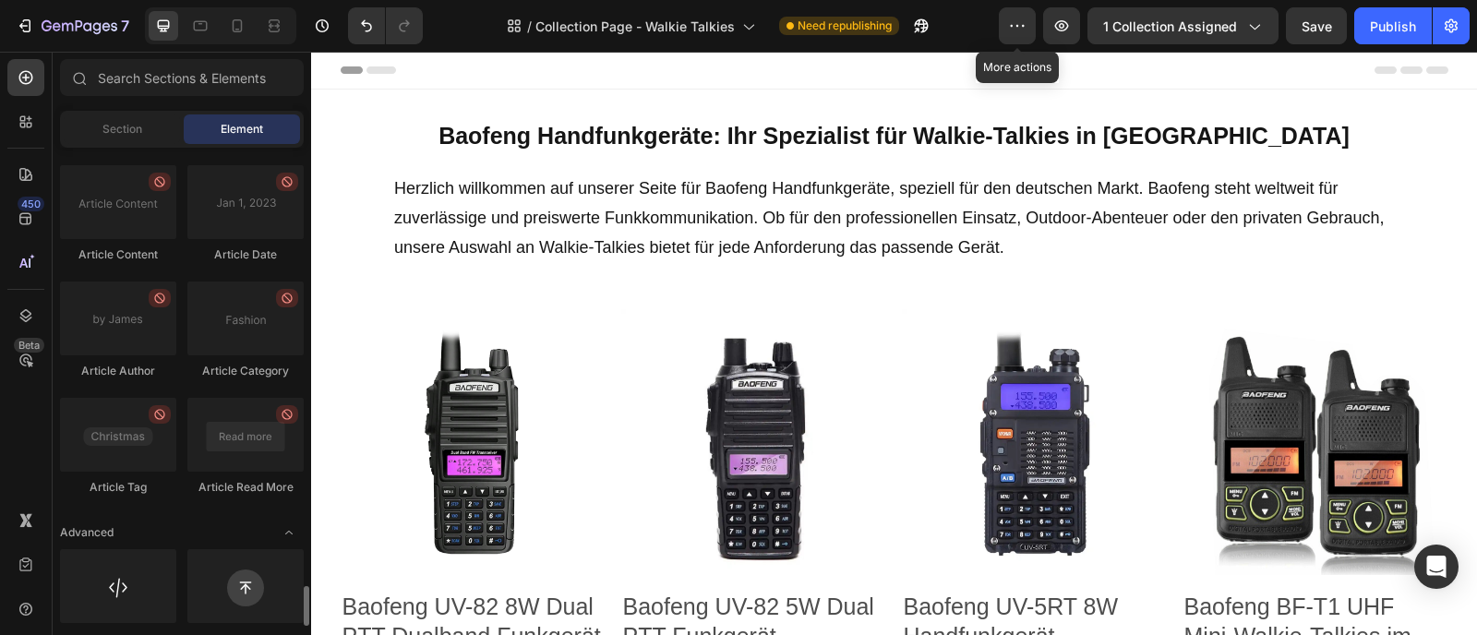
scroll to position [5388, 0]
